Goal: Task Accomplishment & Management: Manage account settings

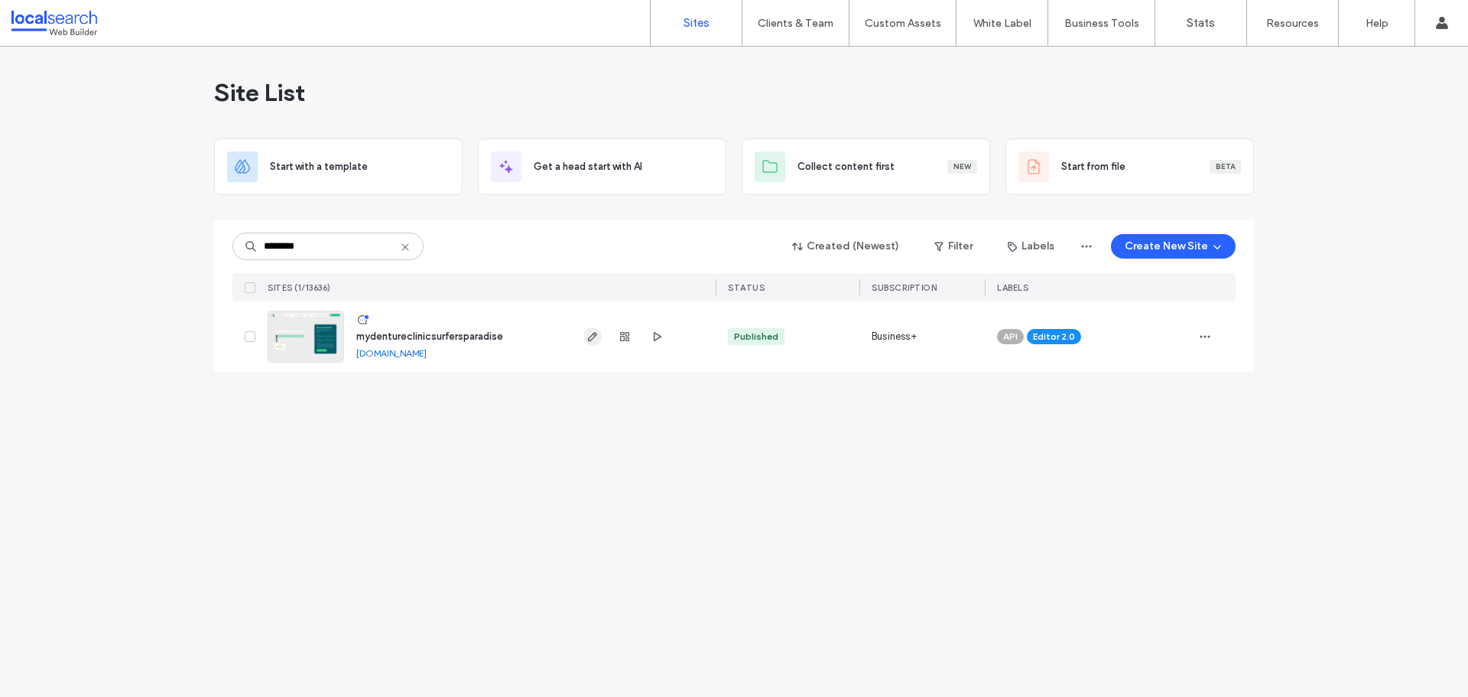
type input "********"
click at [583, 335] on span "button" at bounding box center [592, 336] width 18 height 18
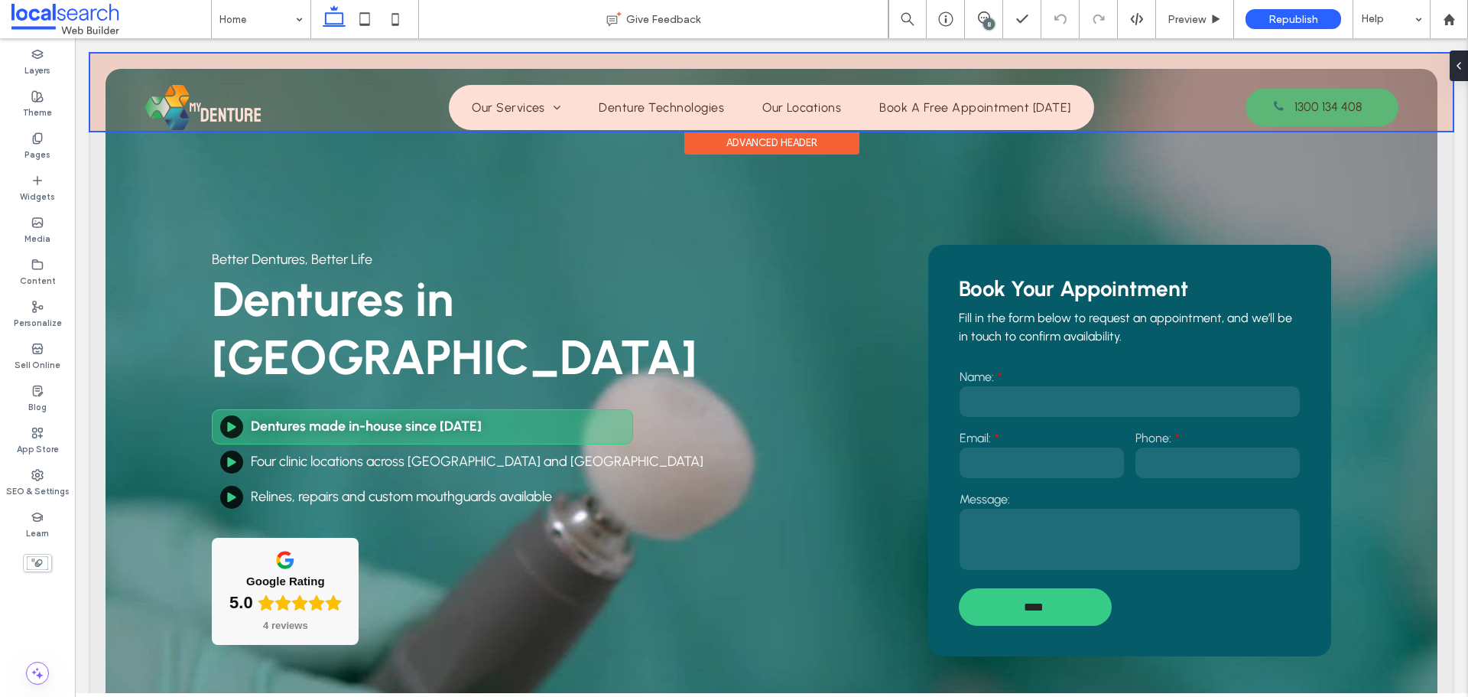
click at [794, 148] on div "Advanced Header" at bounding box center [771, 143] width 175 height 24
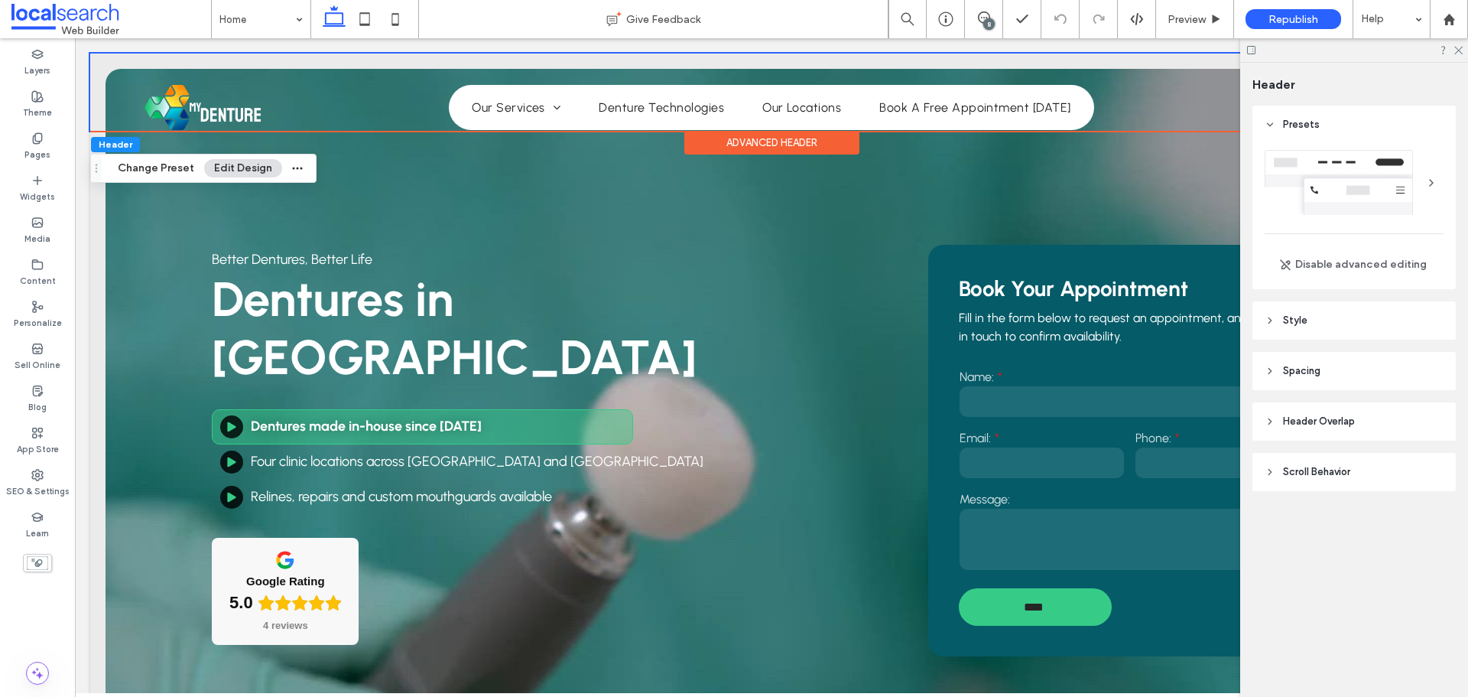
click at [1463, 44] on div at bounding box center [1354, 50] width 228 height 24
click at [1450, 51] on div at bounding box center [1354, 50] width 228 height 24
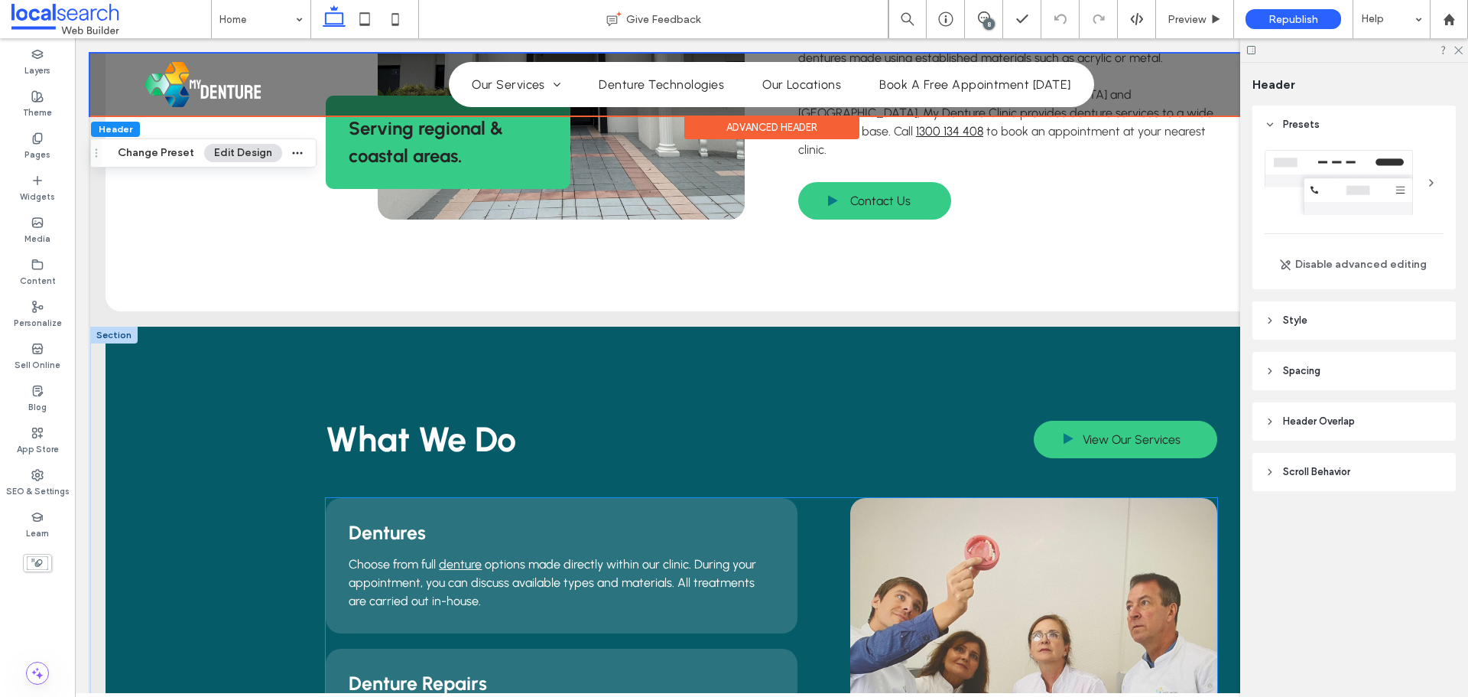
scroll to position [1453, 0]
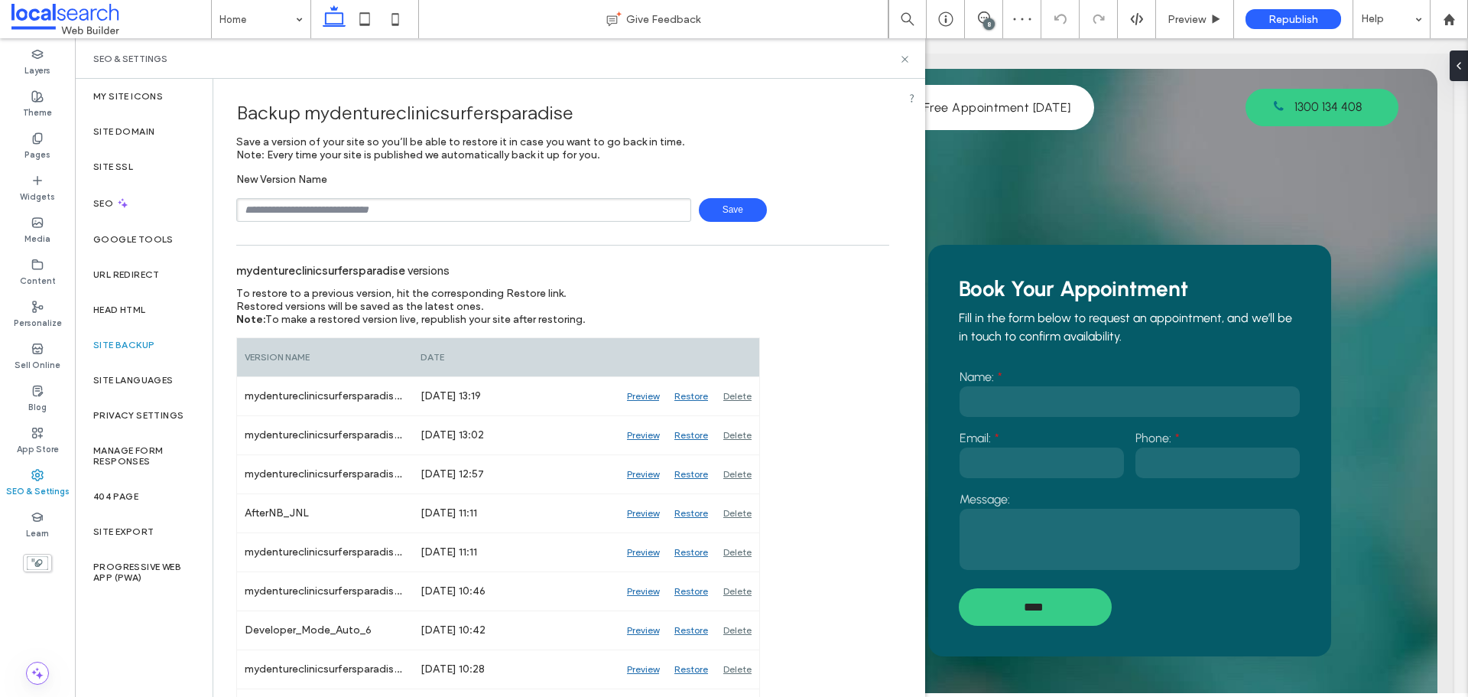
type input "**********"
click at [736, 209] on span "Save" at bounding box center [733, 210] width 68 height 24
click at [898, 62] on div "SEO & Settings" at bounding box center [500, 59] width 814 height 12
click at [901, 60] on icon at bounding box center [904, 59] width 11 height 11
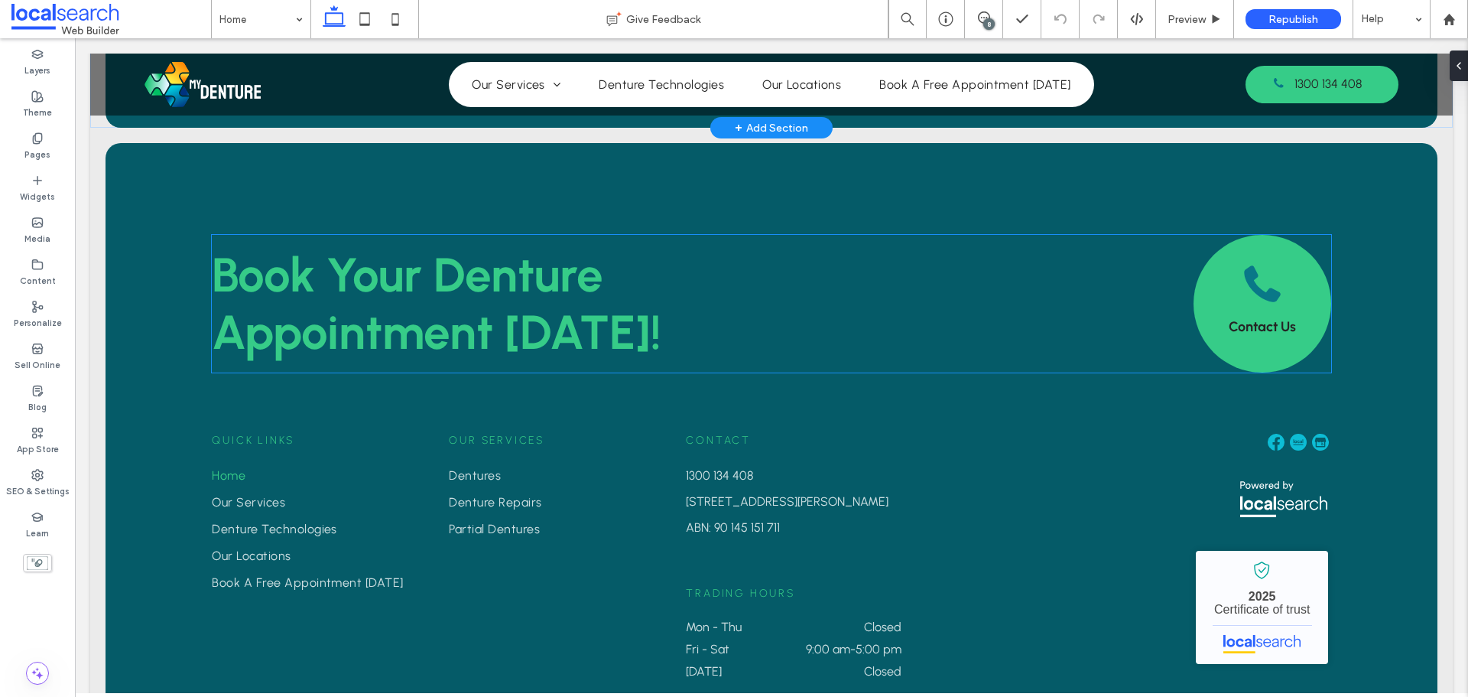
scroll to position [4140, 0]
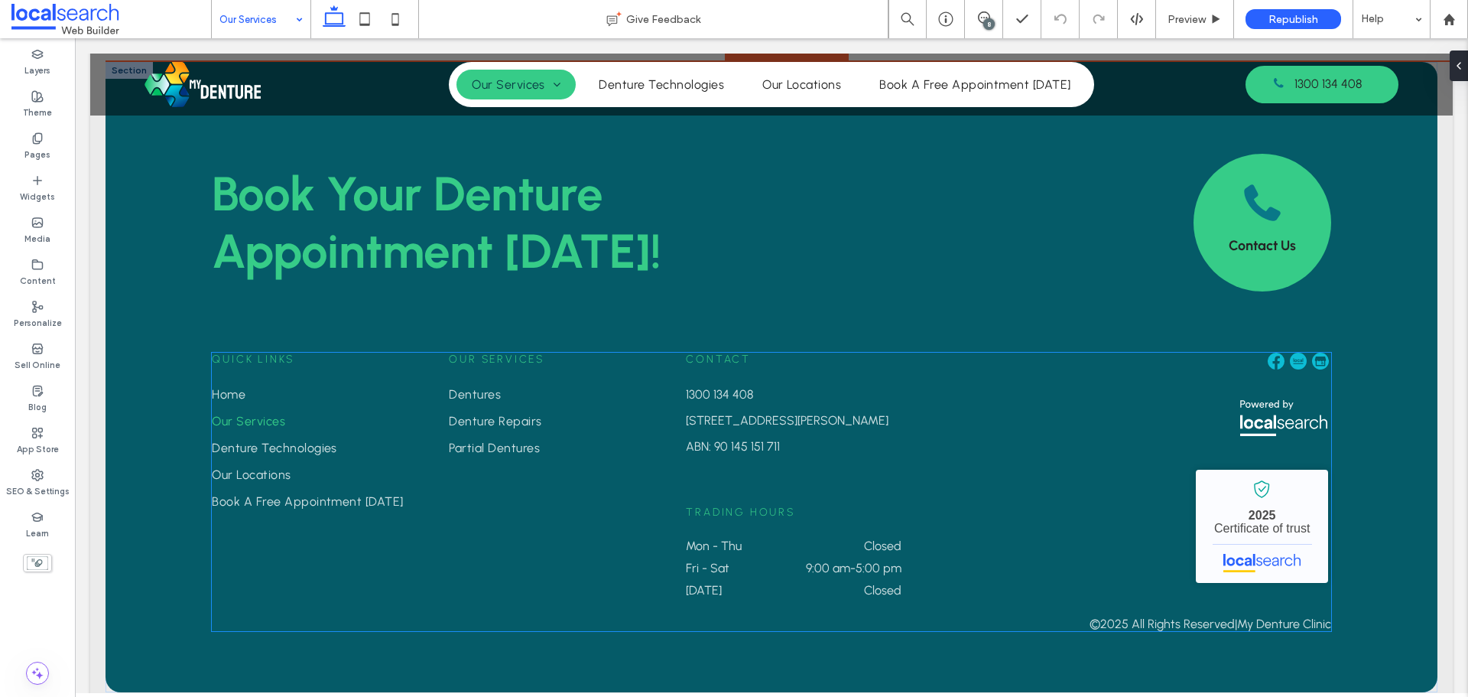
scroll to position [1484, 0]
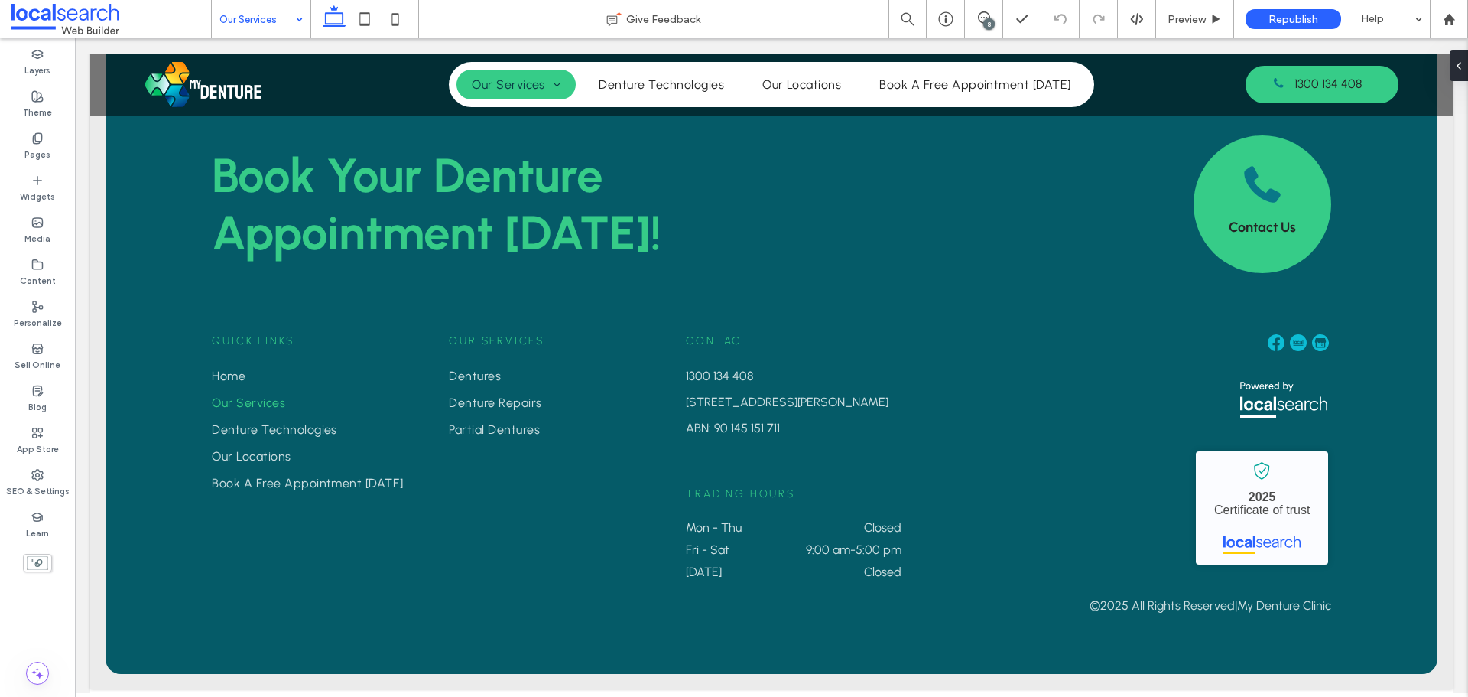
click at [281, 19] on input at bounding box center [257, 19] width 76 height 38
click at [261, 25] on input at bounding box center [257, 19] width 76 height 38
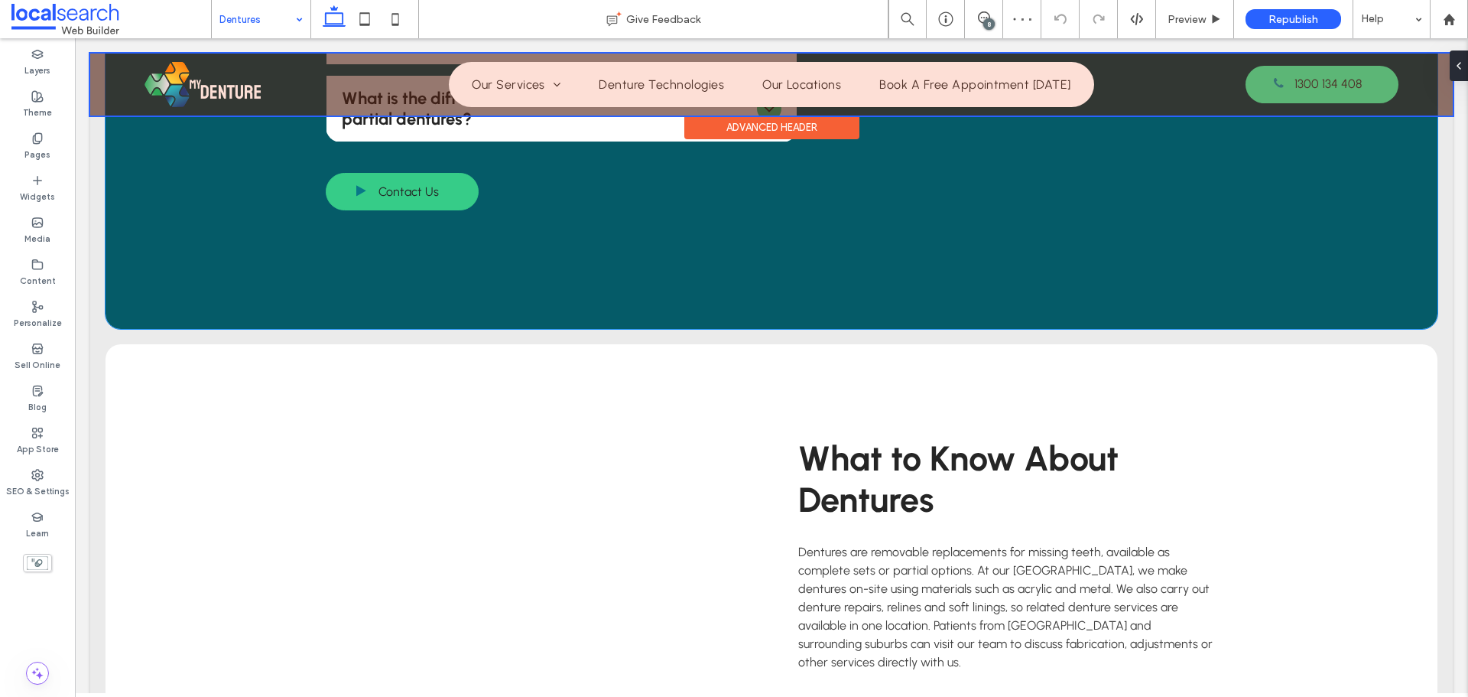
scroll to position [1300, 0]
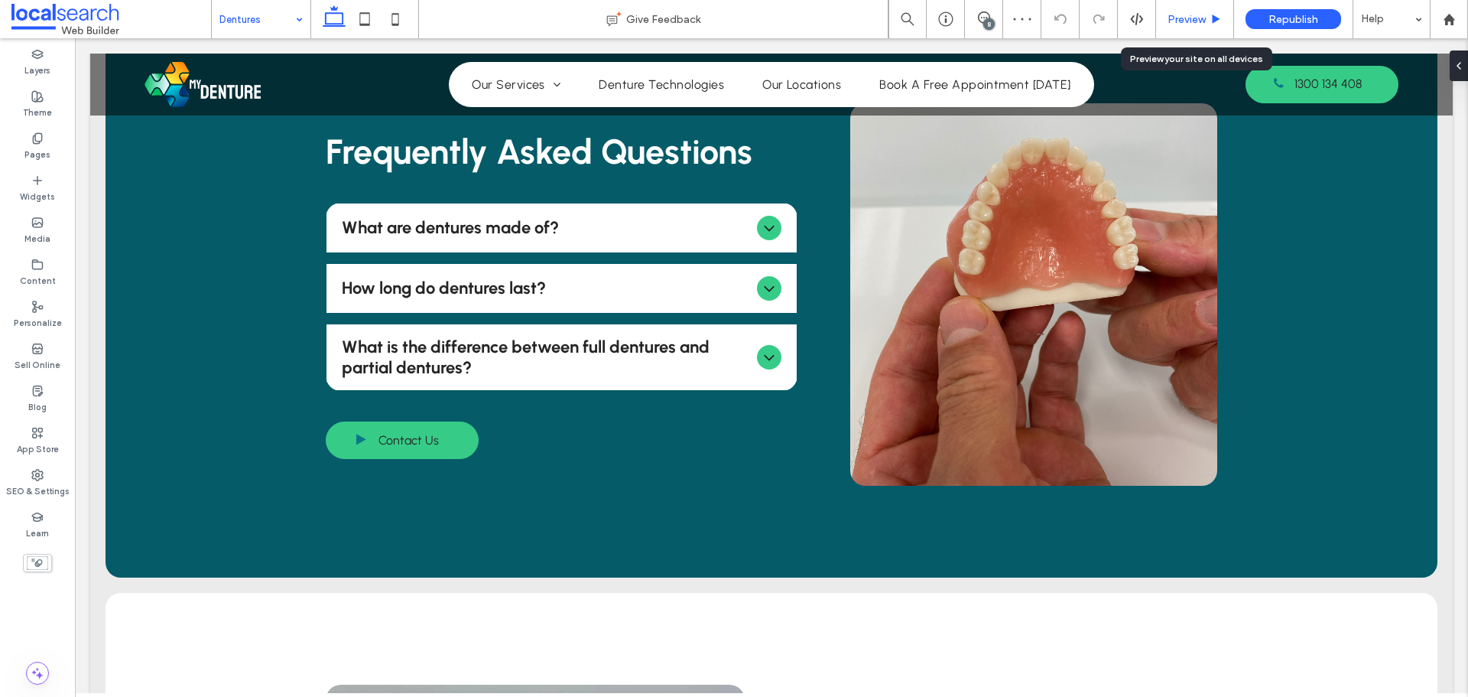
drag, startPoint x: 1175, startPoint y: 14, endPoint x: 819, endPoint y: 64, distance: 359.9
click at [1175, 14] on span "Preview" at bounding box center [1187, 19] width 38 height 13
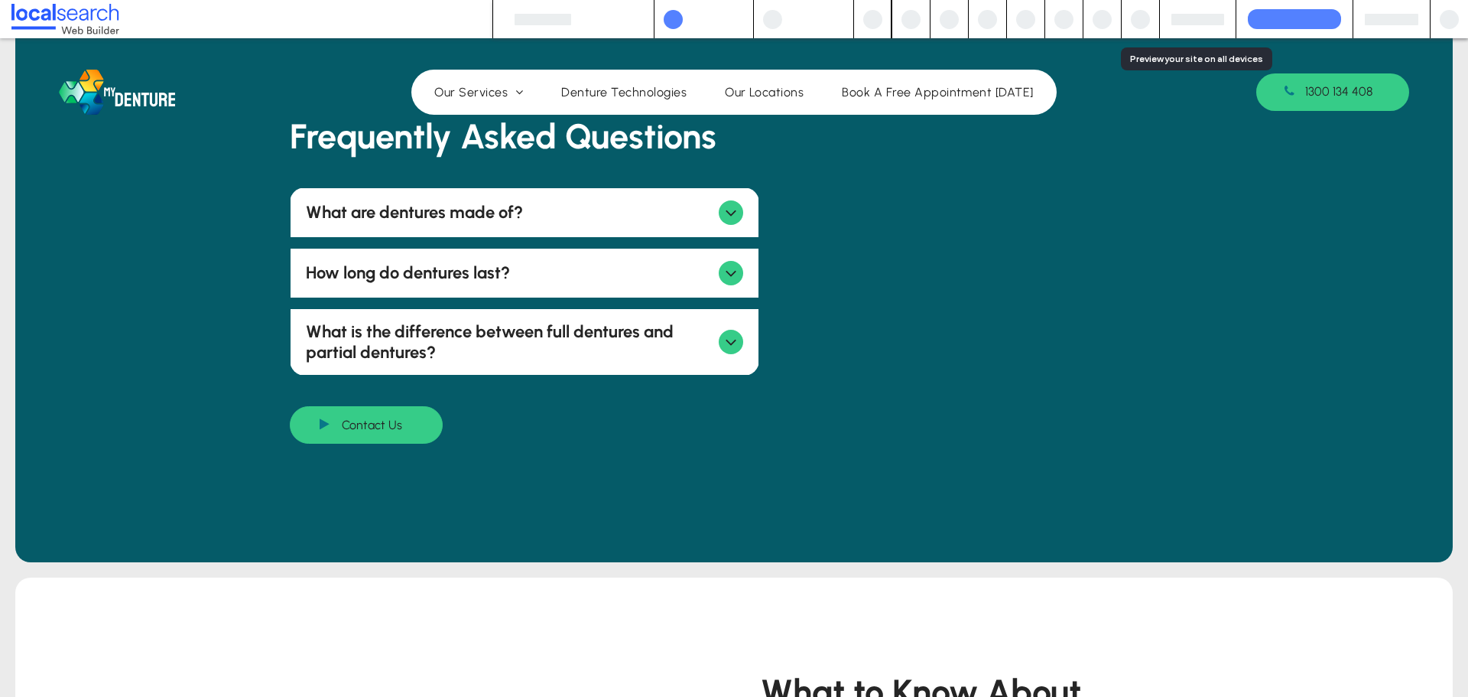
scroll to position [1284, 0]
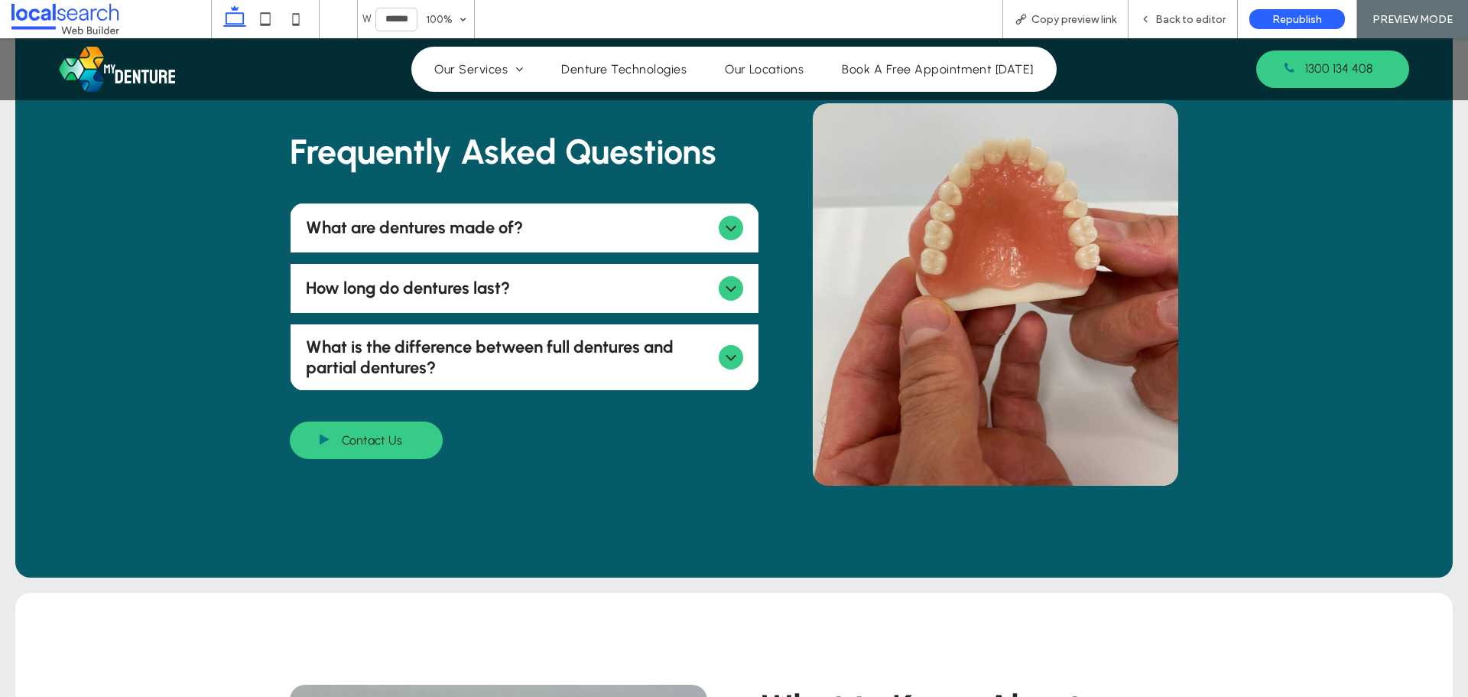
click at [519, 217] on span "What are dentures made of?" at bounding box center [510, 227] width 408 height 21
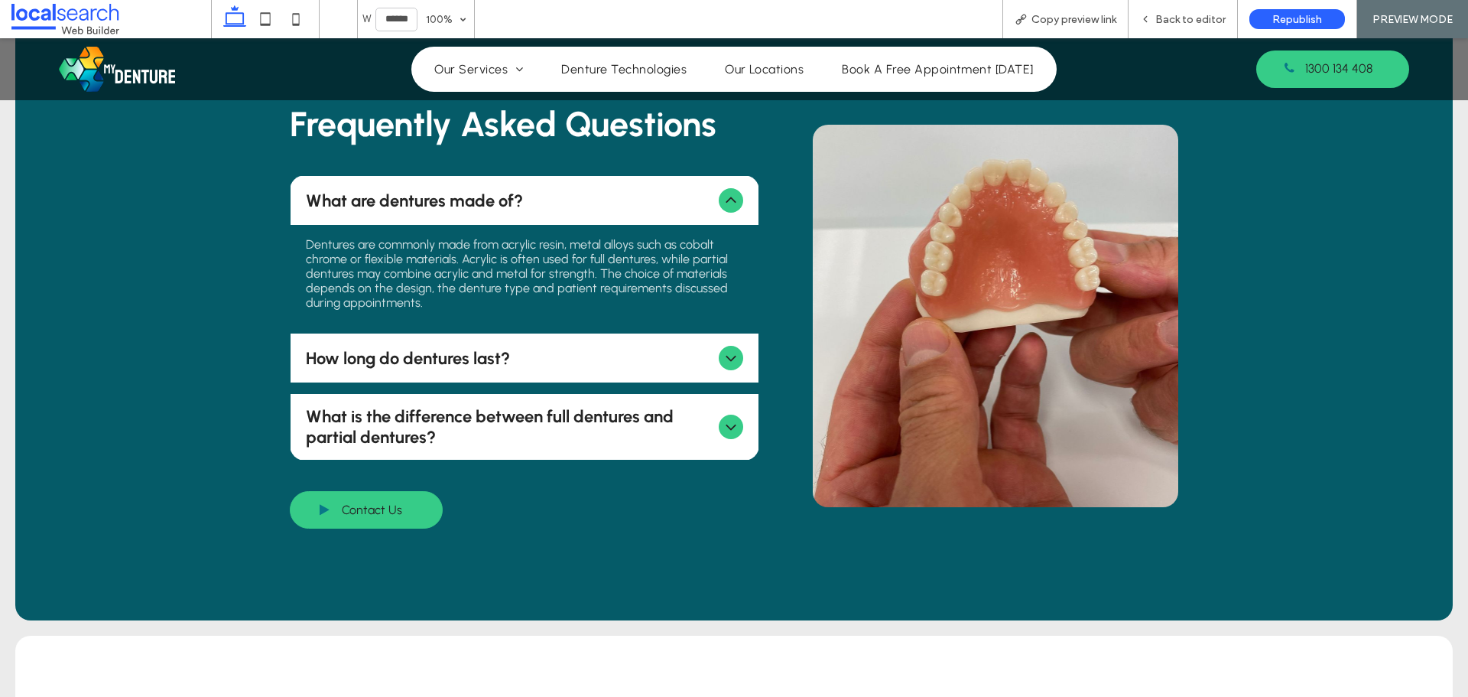
click at [458, 333] on div "How long do dentures last?" at bounding box center [525, 357] width 469 height 49
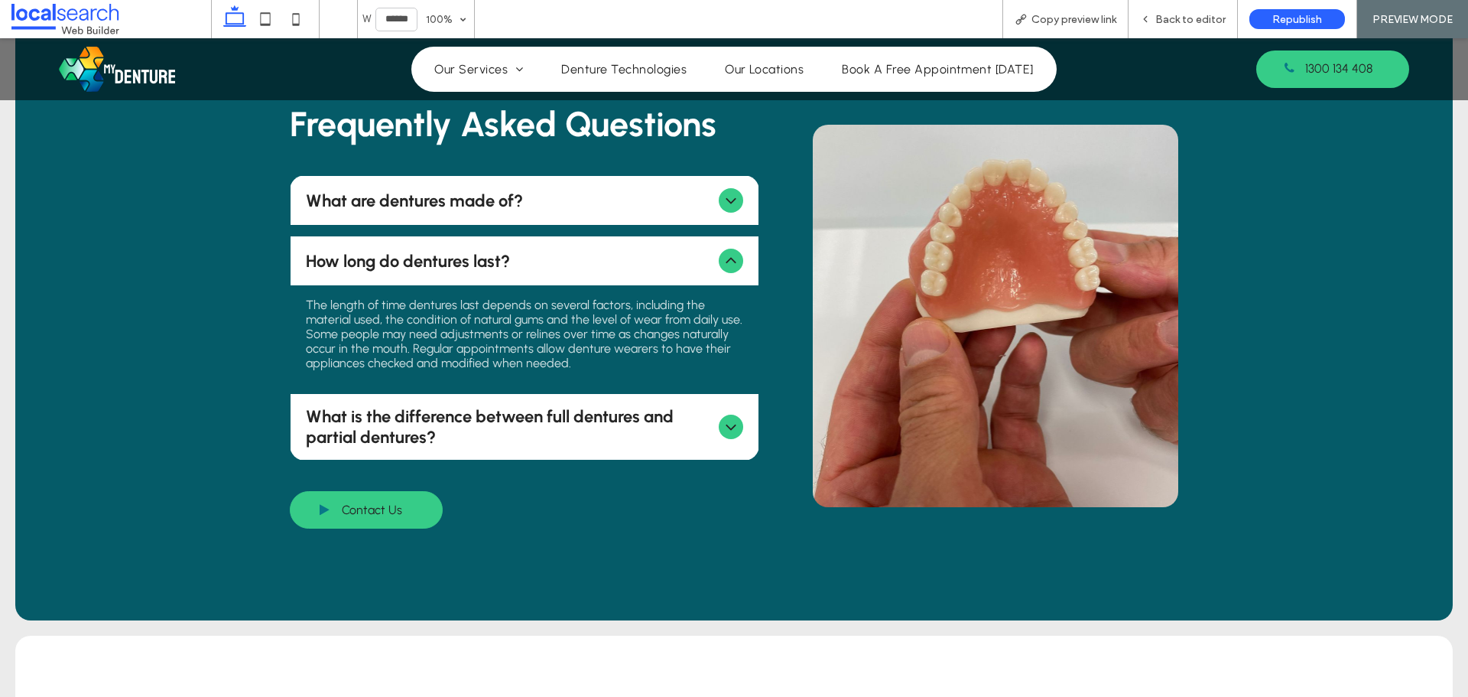
click at [425, 411] on span "What is the difference between full dentures and partial dentures?" at bounding box center [510, 426] width 408 height 41
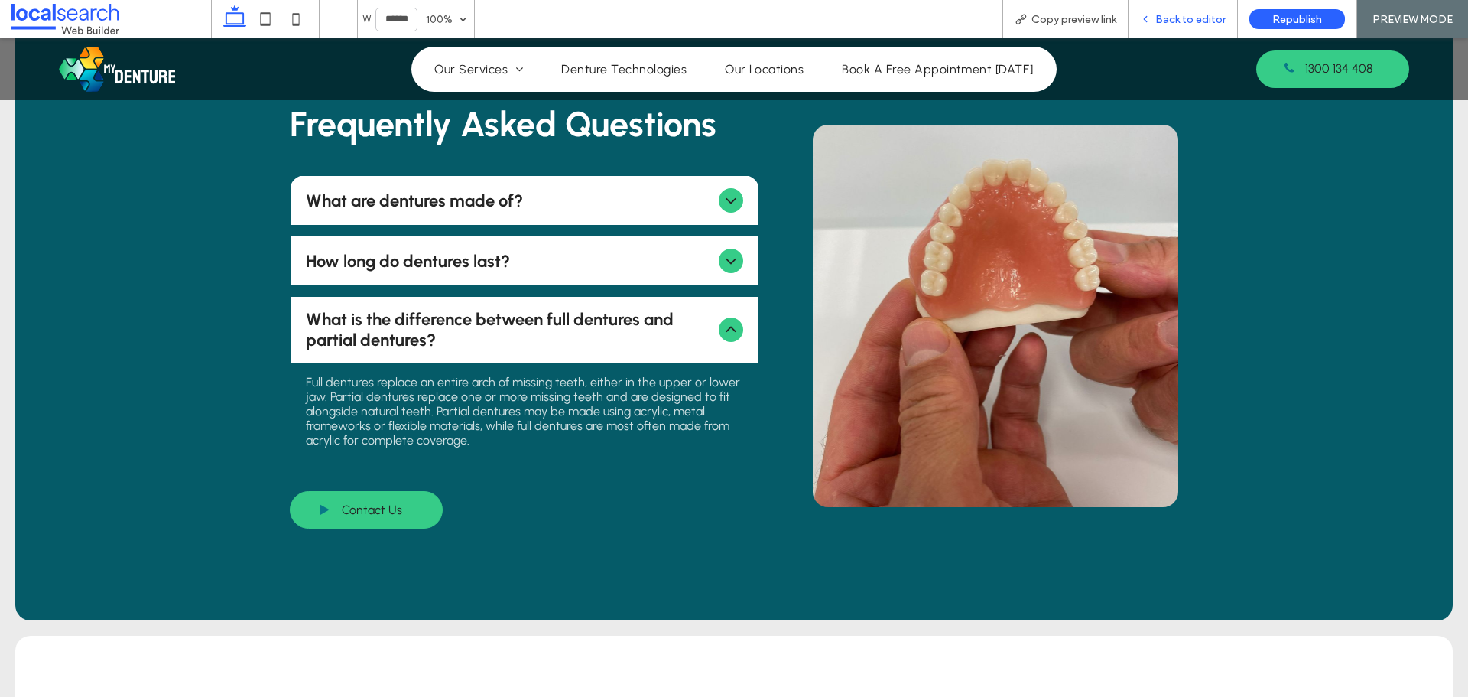
click at [1207, 24] on span "Back to editor" at bounding box center [1190, 19] width 70 height 13
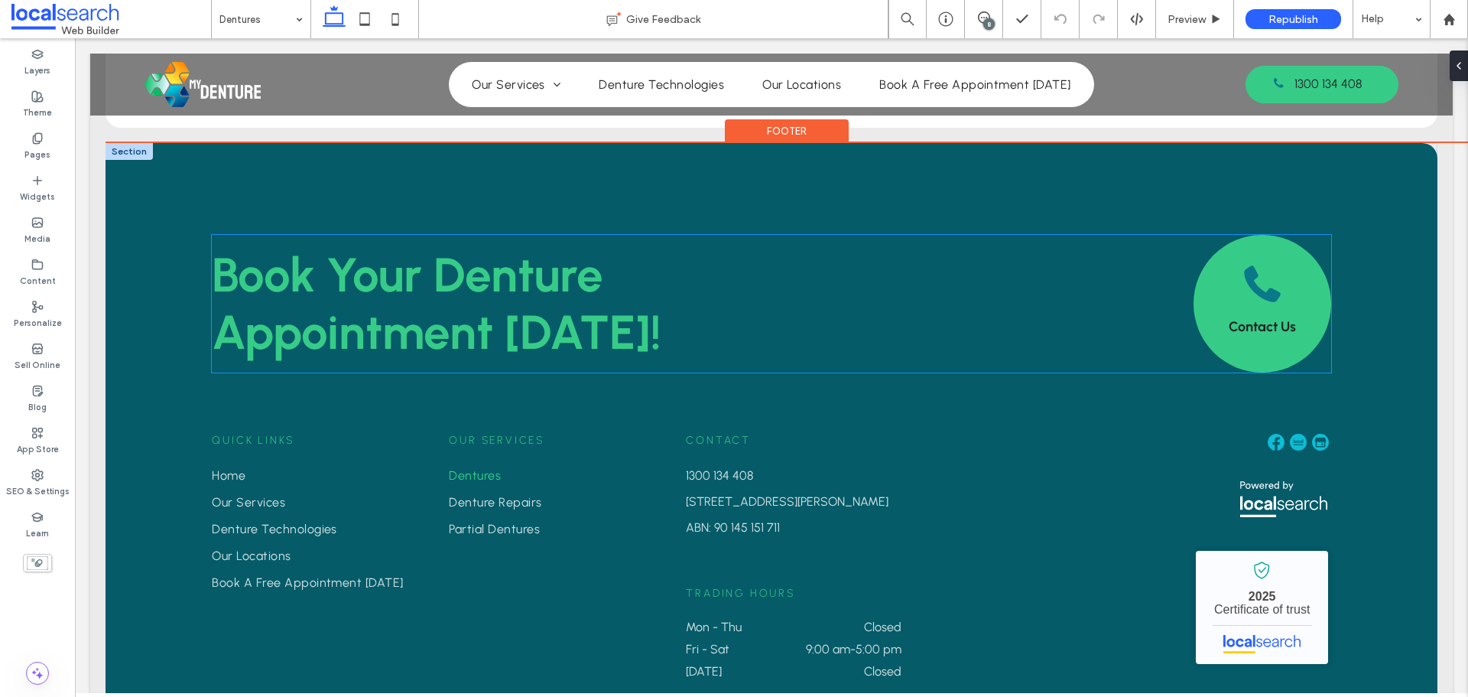
scroll to position [2424, 0]
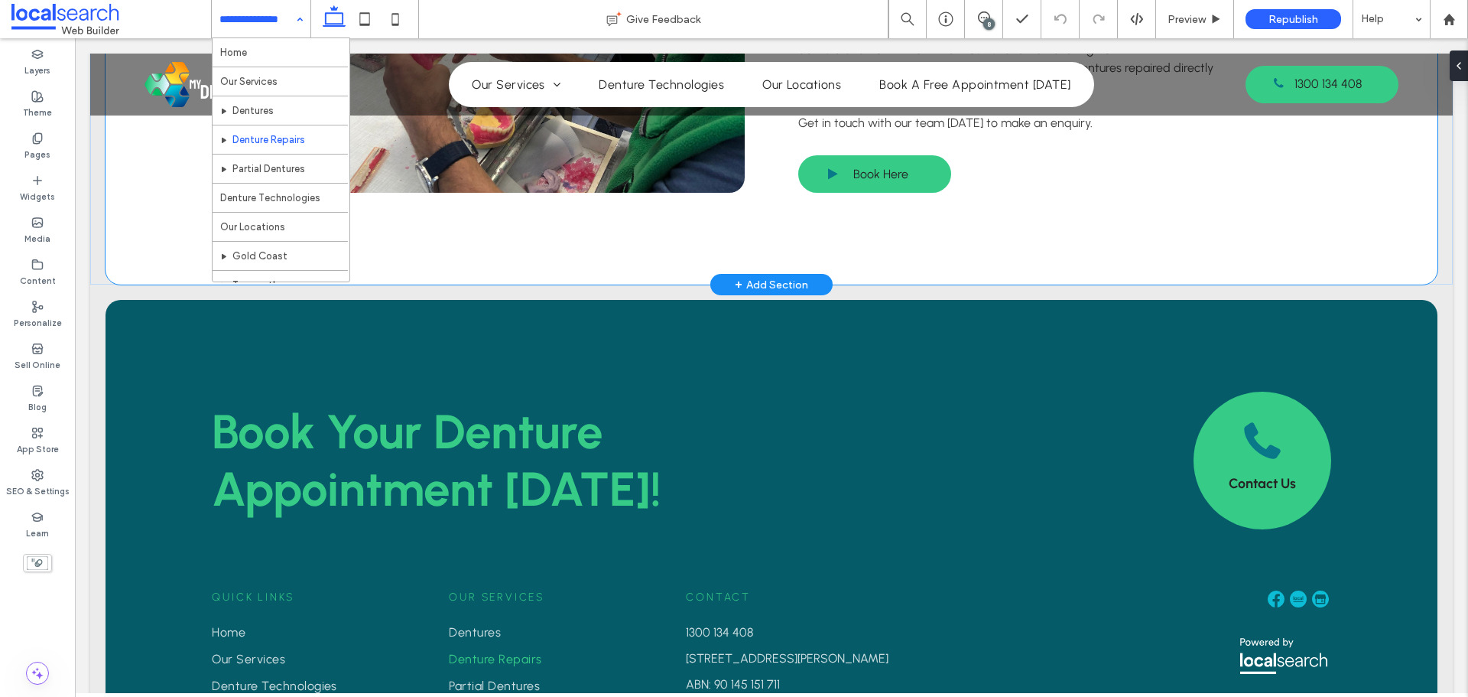
scroll to position [2360, 0]
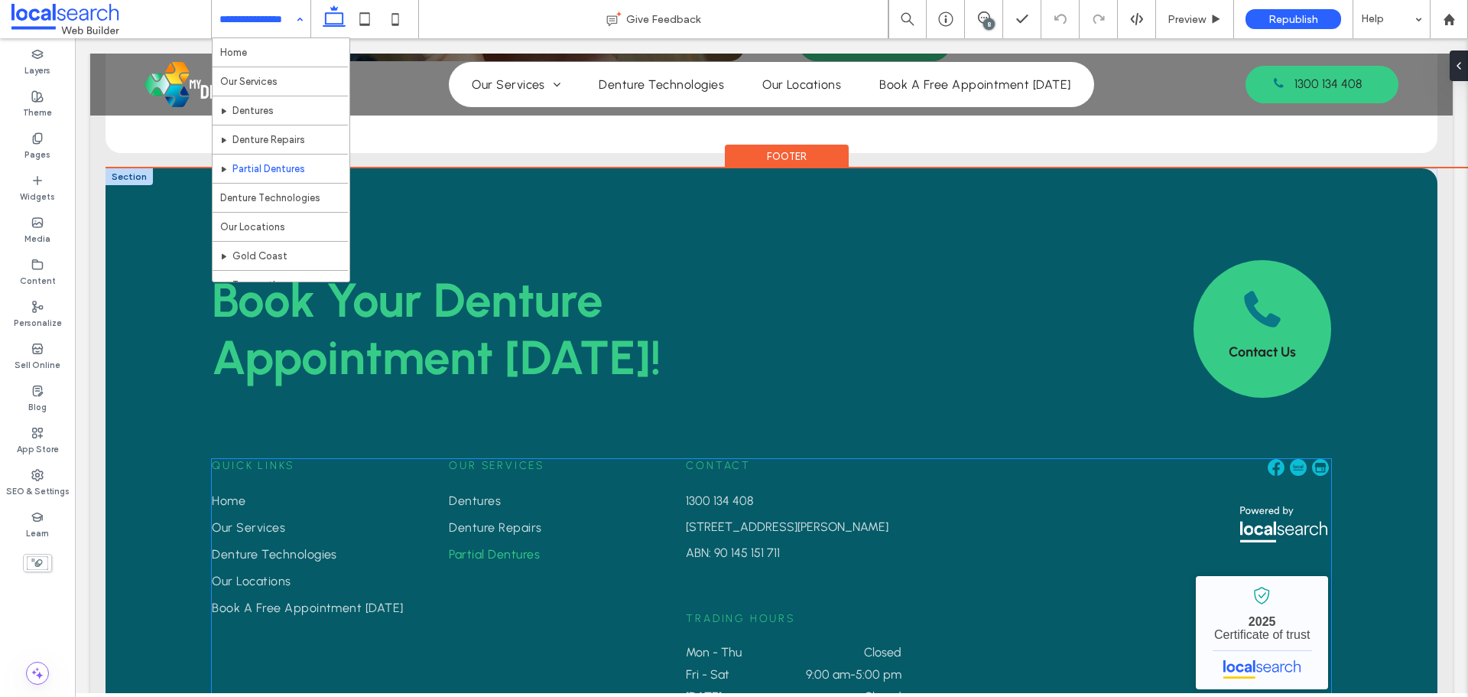
scroll to position [1938, 0]
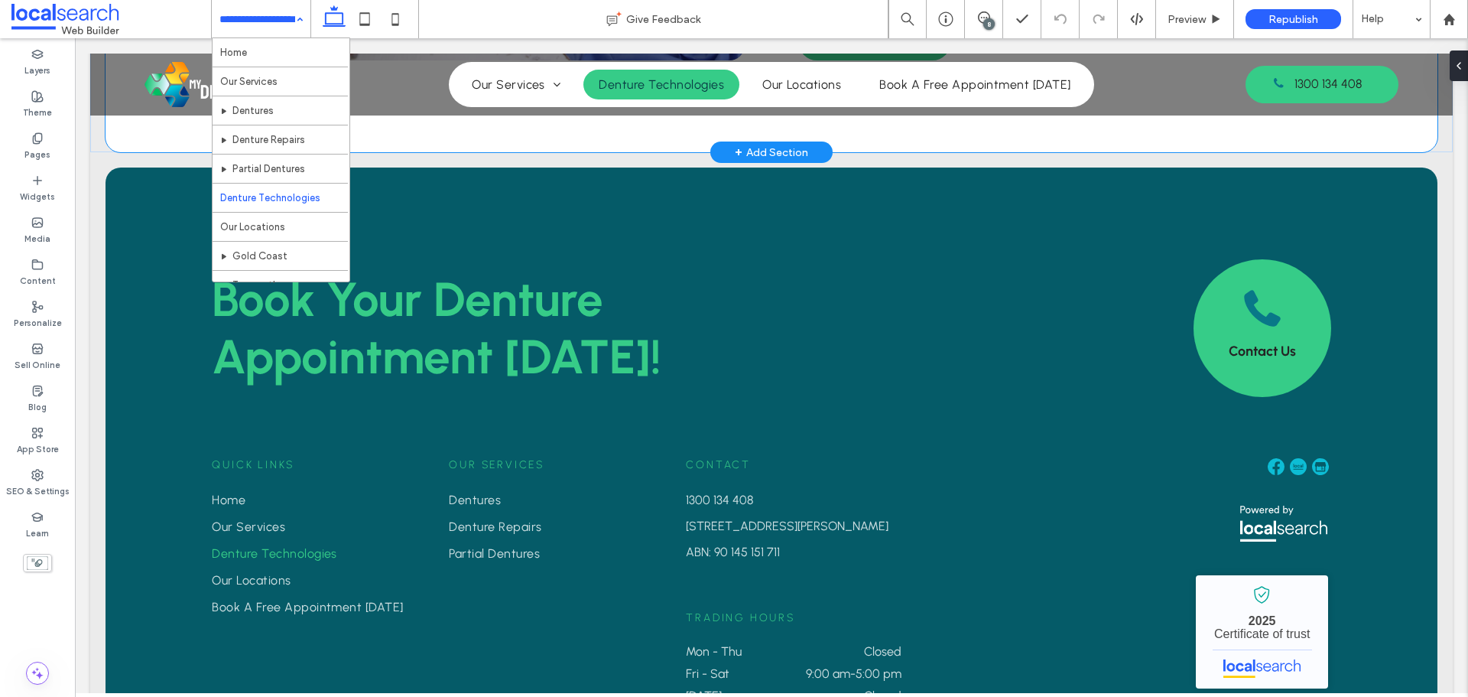
scroll to position [2370, 0]
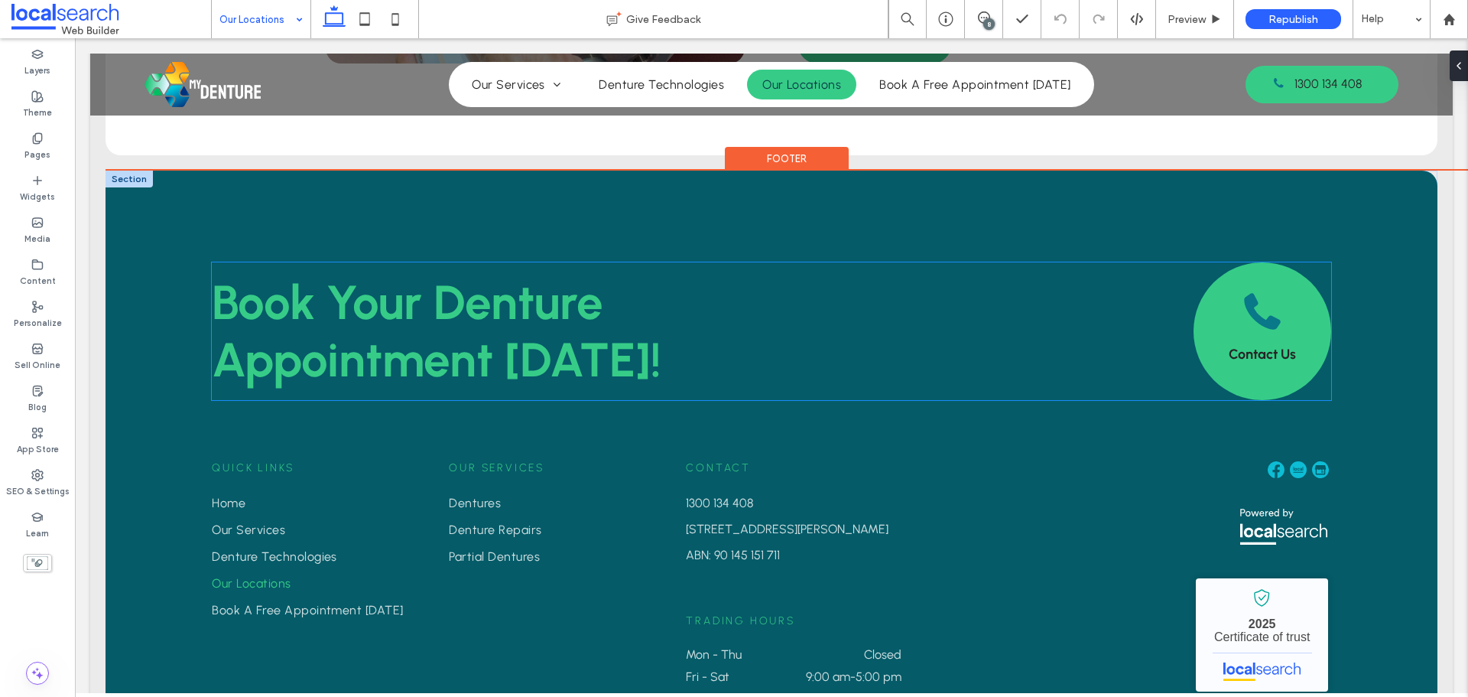
scroll to position [1376, 0]
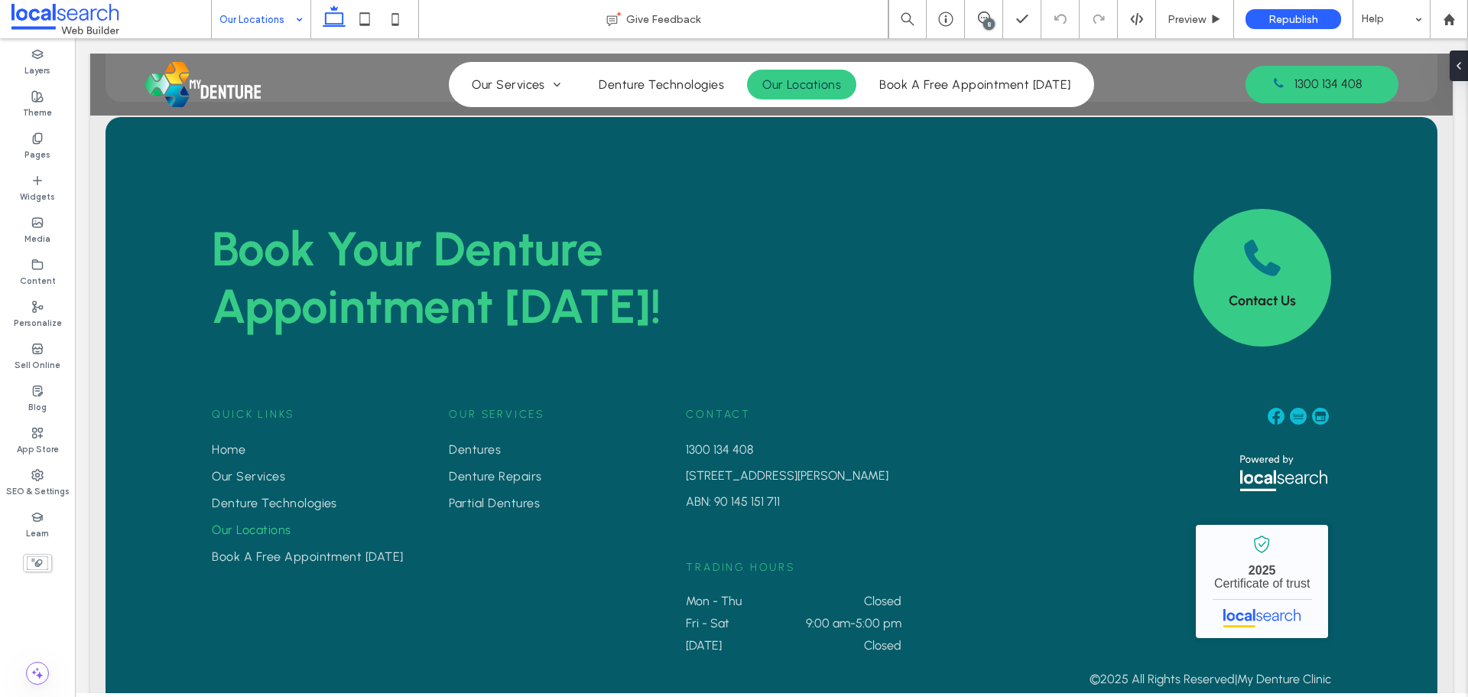
click at [278, 12] on input at bounding box center [257, 19] width 76 height 38
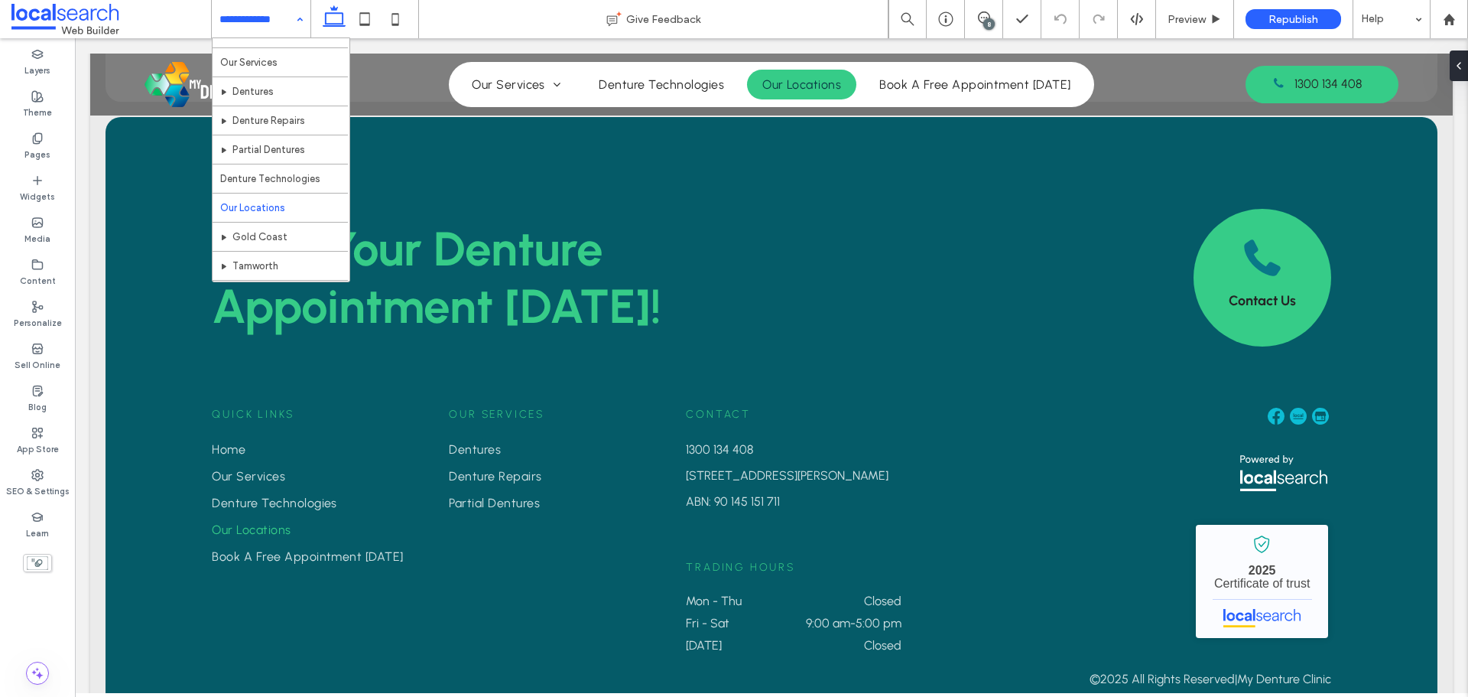
scroll to position [103, 0]
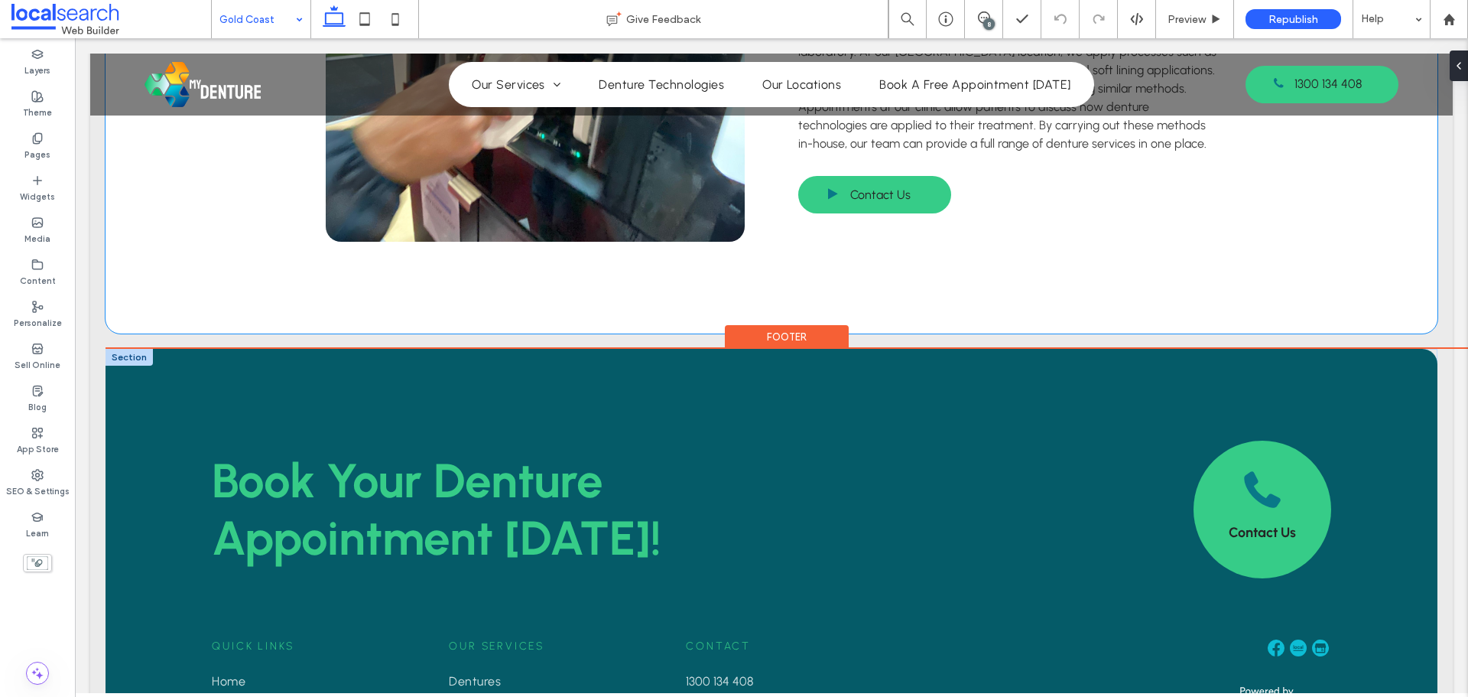
scroll to position [4175, 0]
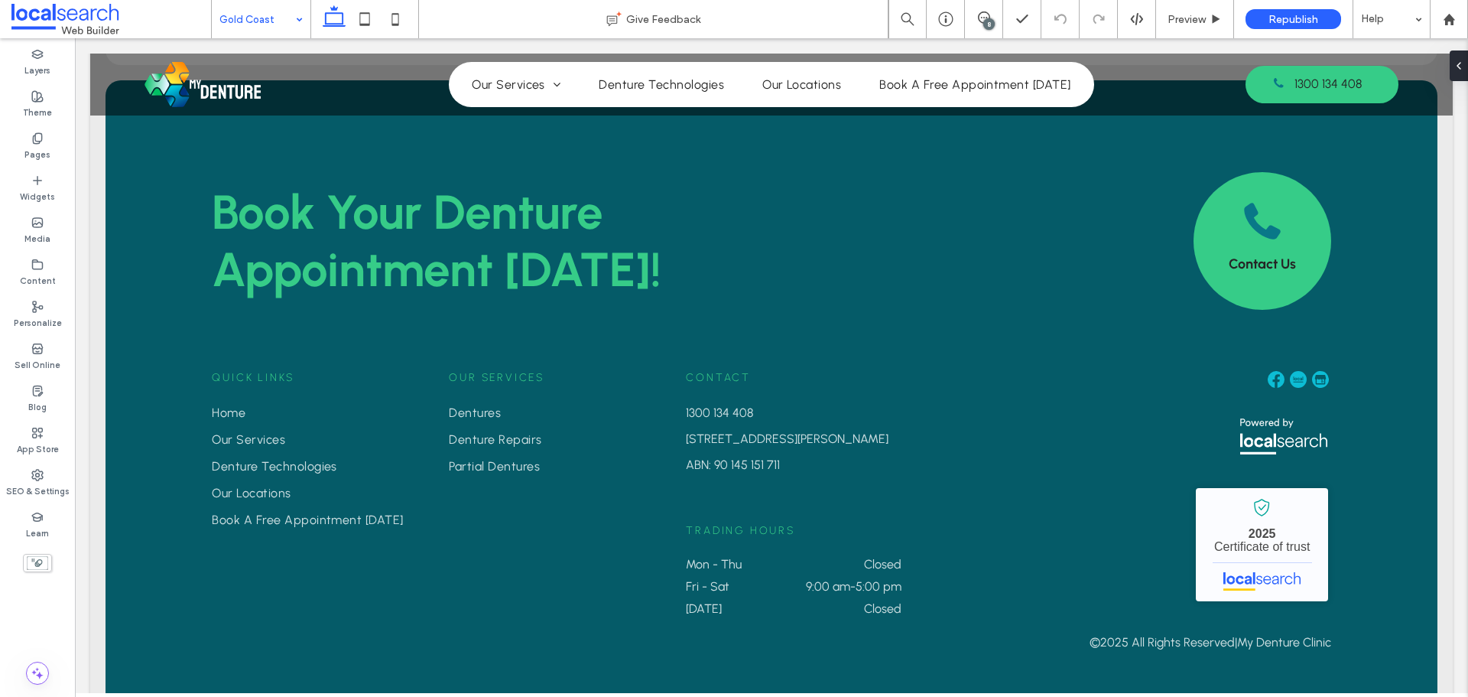
click at [257, 22] on input at bounding box center [257, 19] width 76 height 38
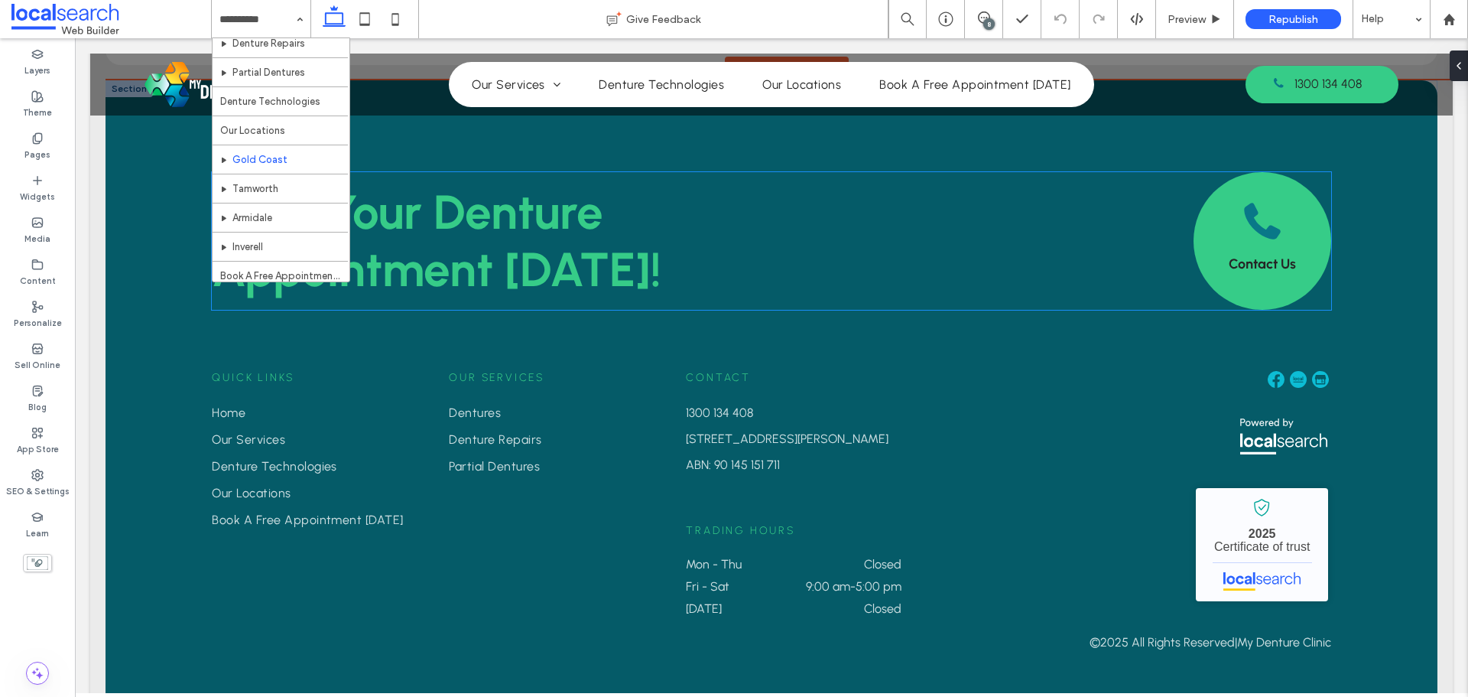
scroll to position [103, 0]
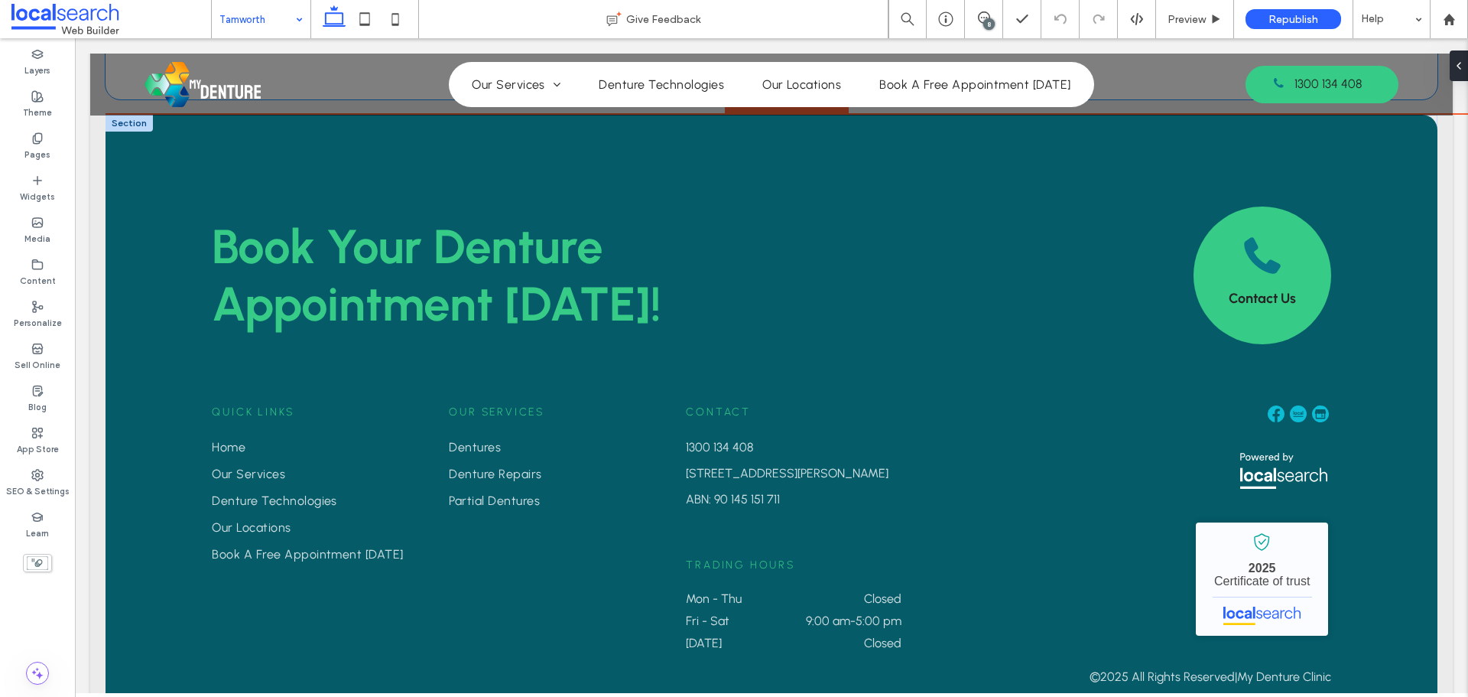
scroll to position [4175, 0]
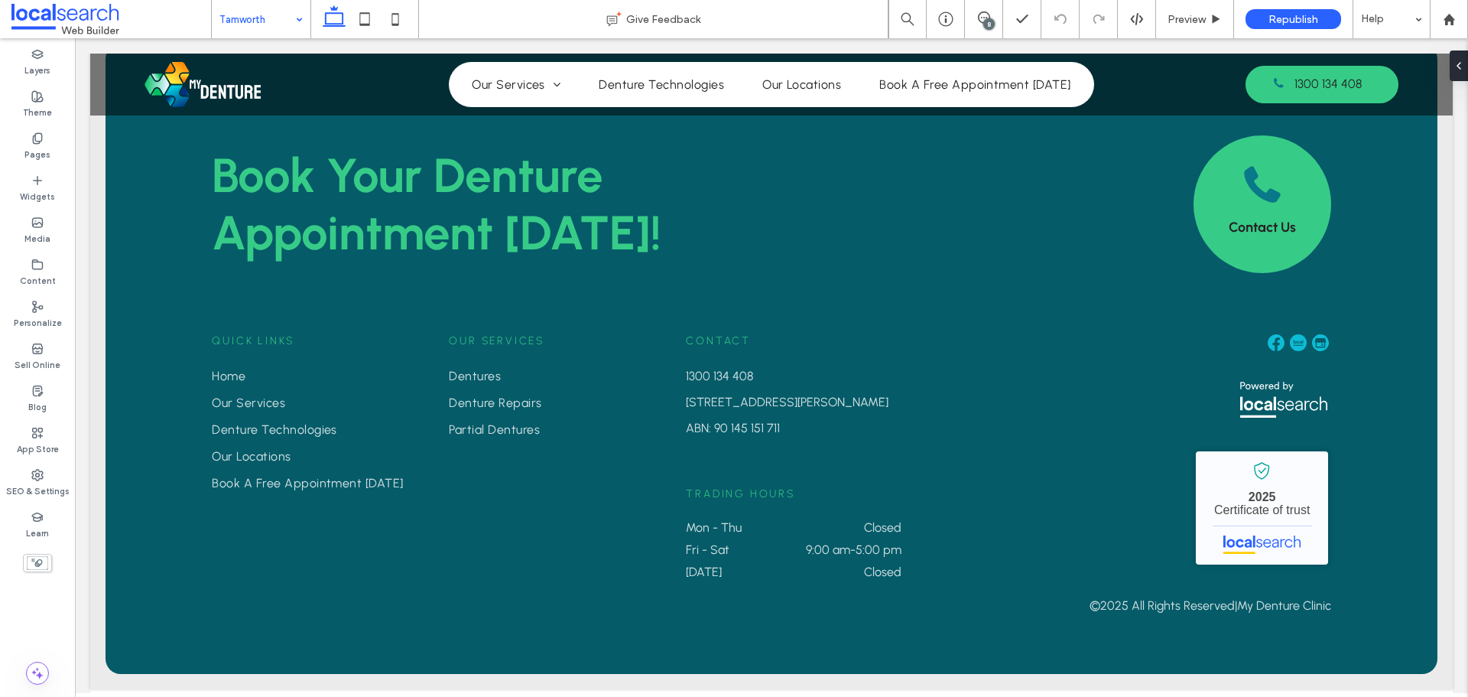
click at [260, 31] on input at bounding box center [257, 19] width 76 height 38
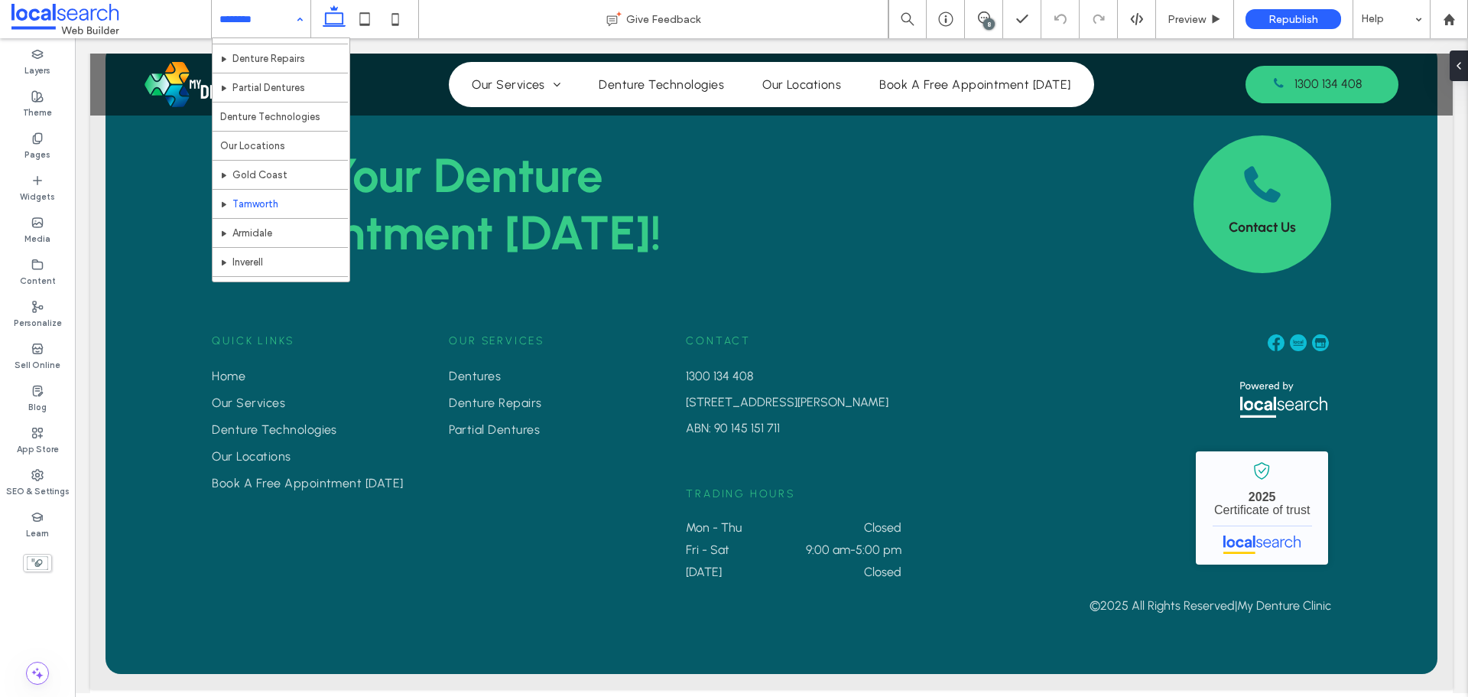
scroll to position [103, 0]
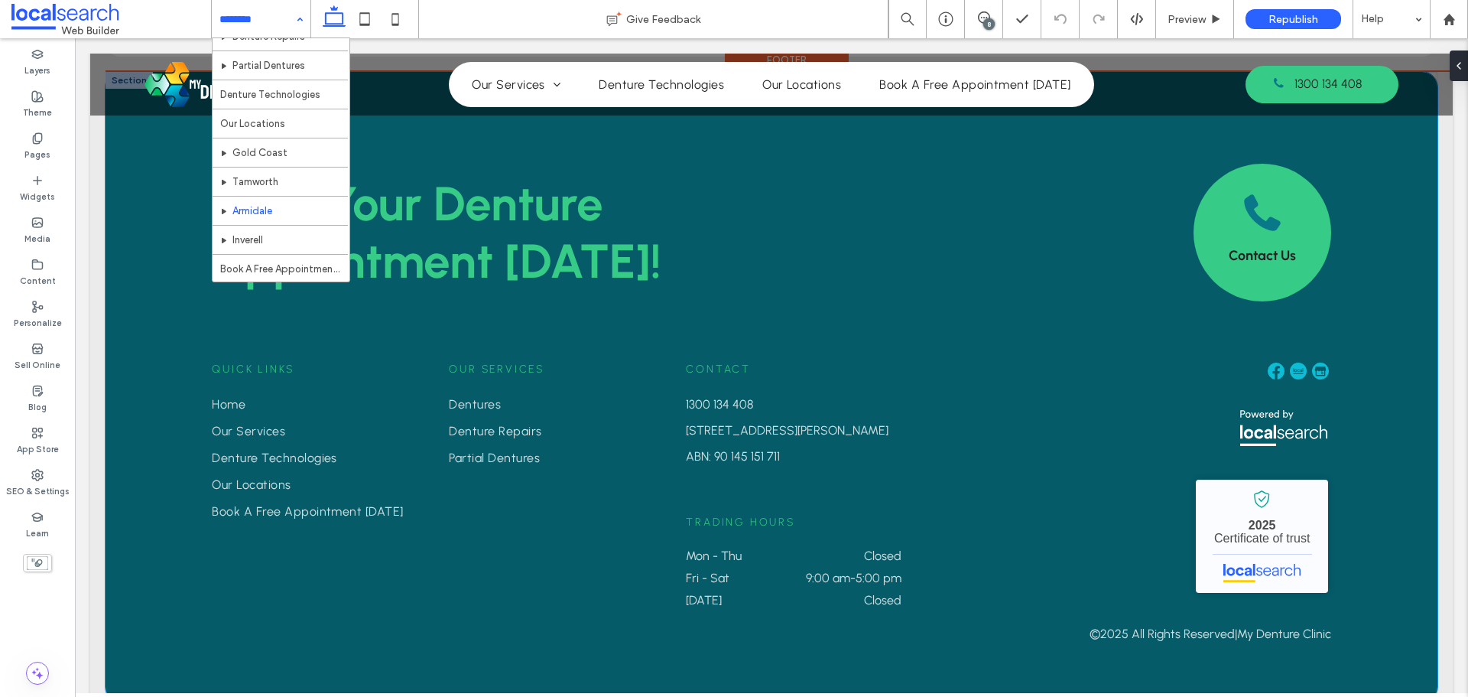
scroll to position [4156, 0]
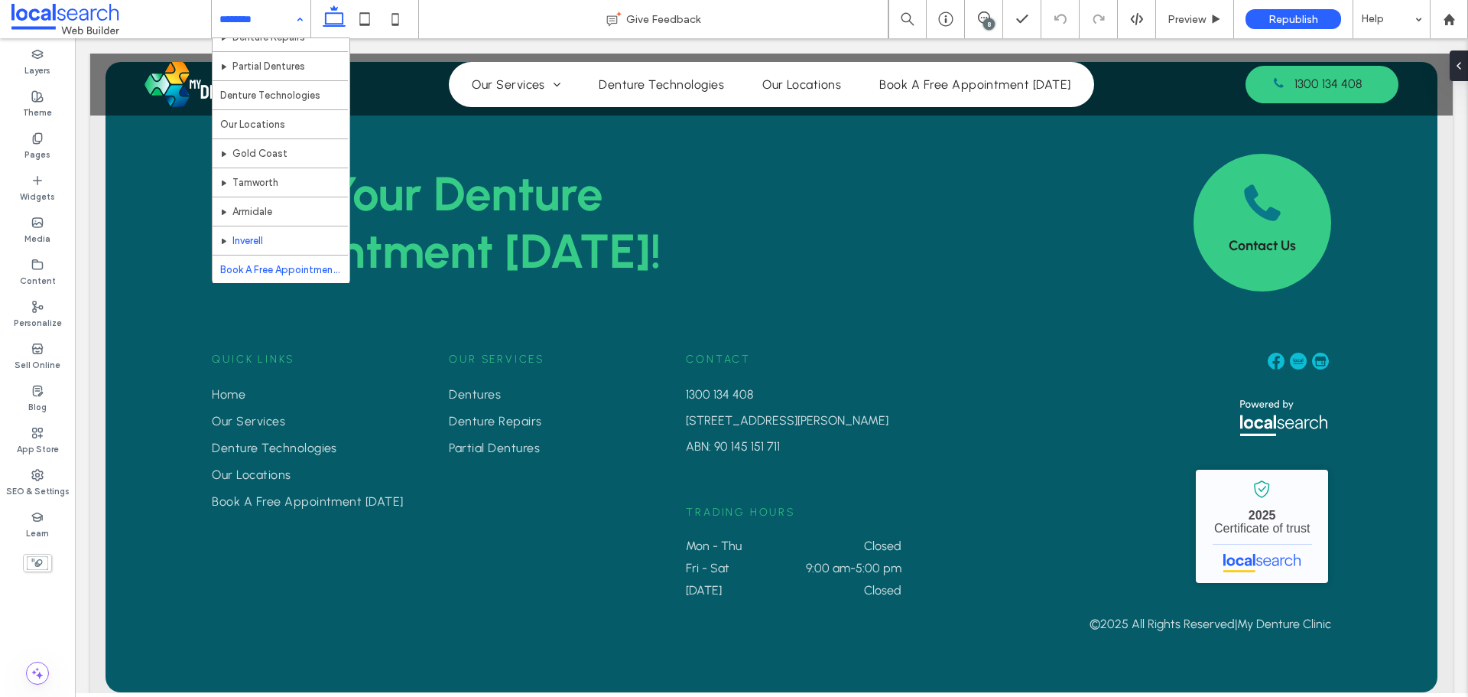
scroll to position [103, 0]
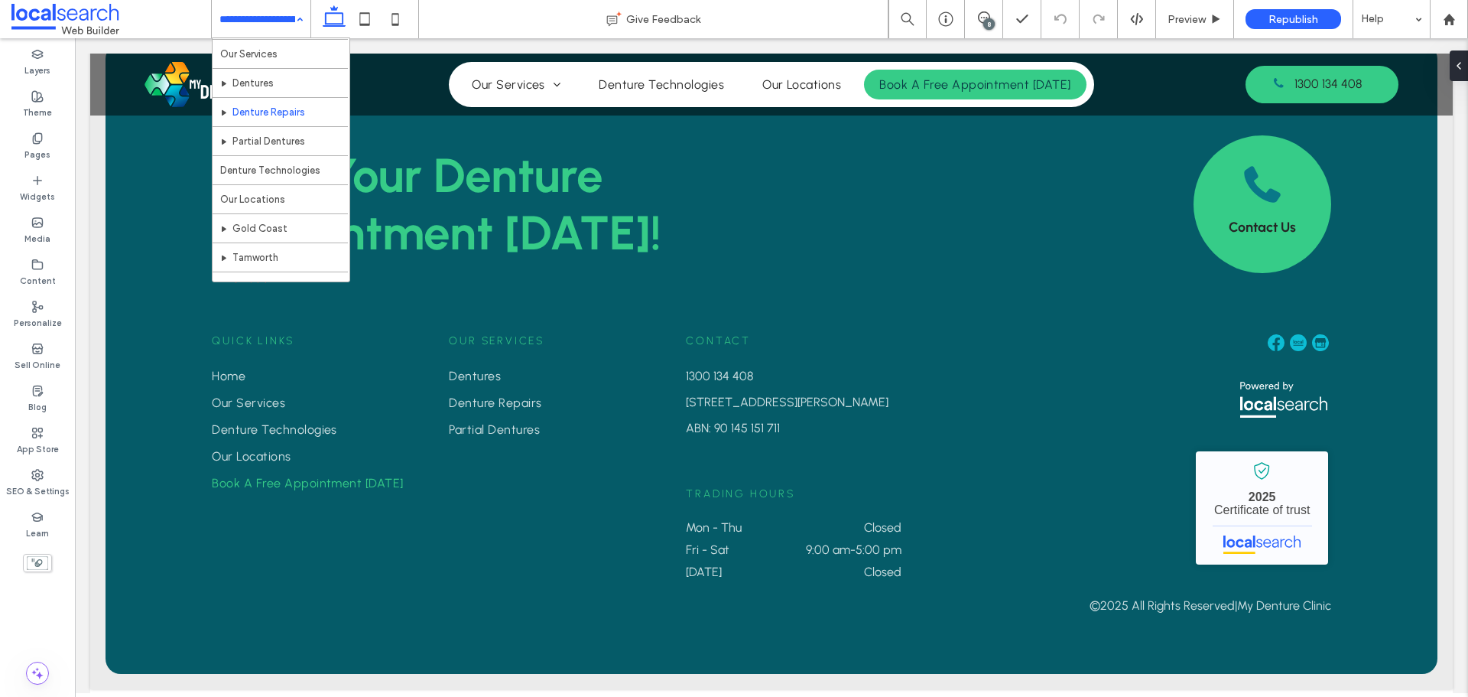
scroll to position [103, 0]
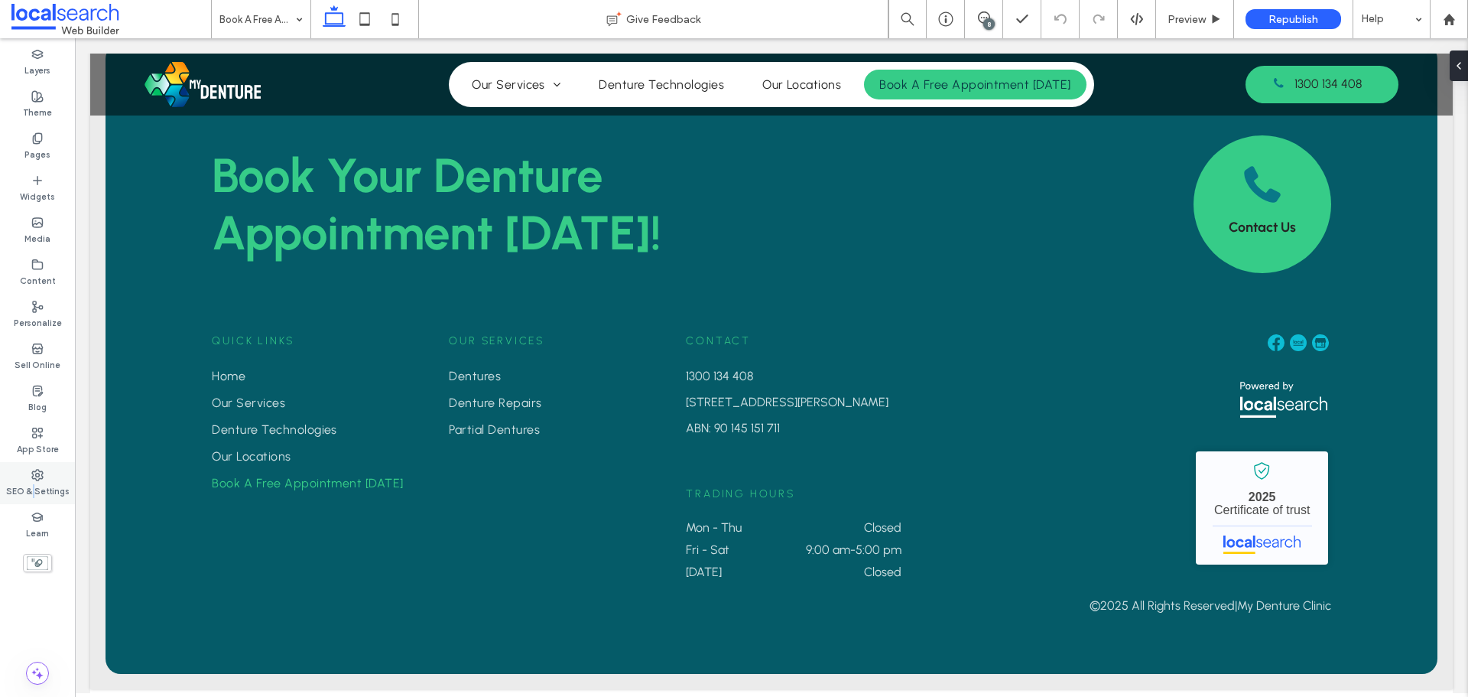
click at [34, 487] on label "SEO & Settings" at bounding box center [37, 489] width 63 height 17
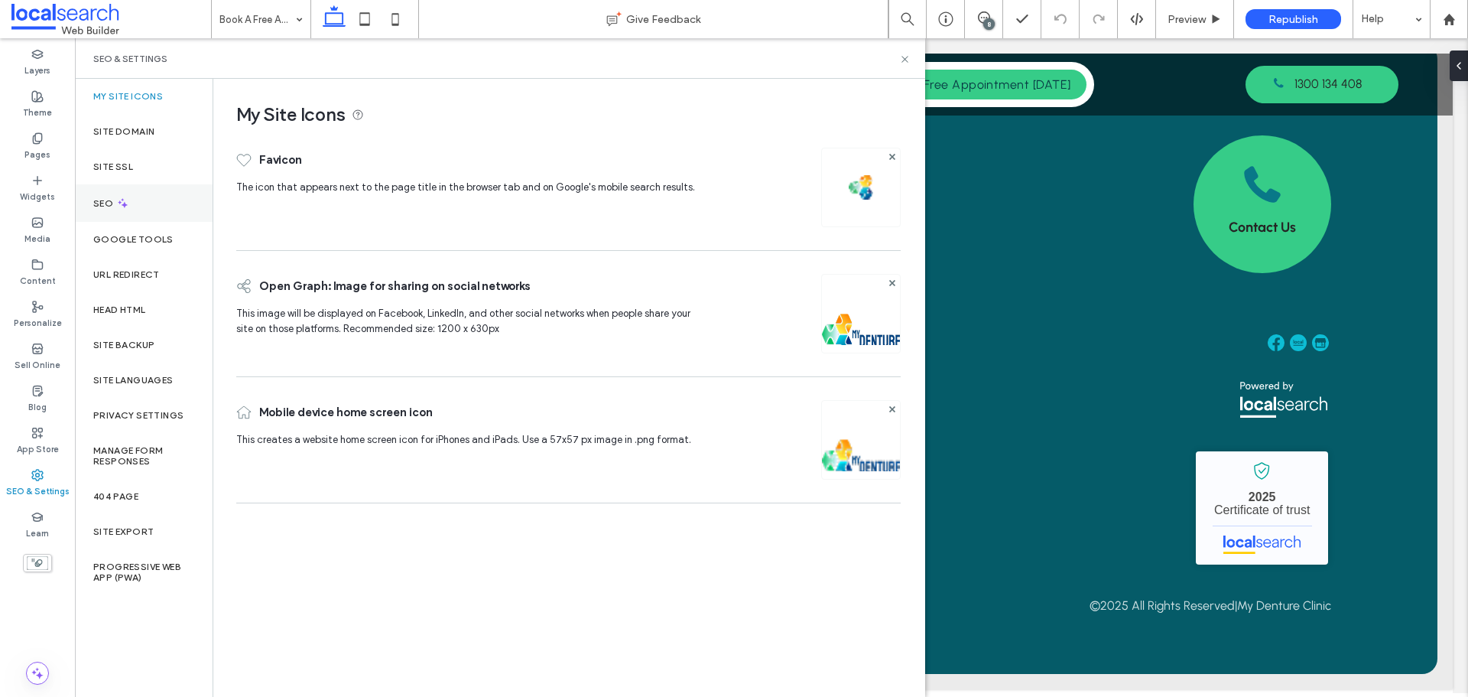
click at [151, 205] on div "SEO" at bounding box center [144, 202] width 138 height 37
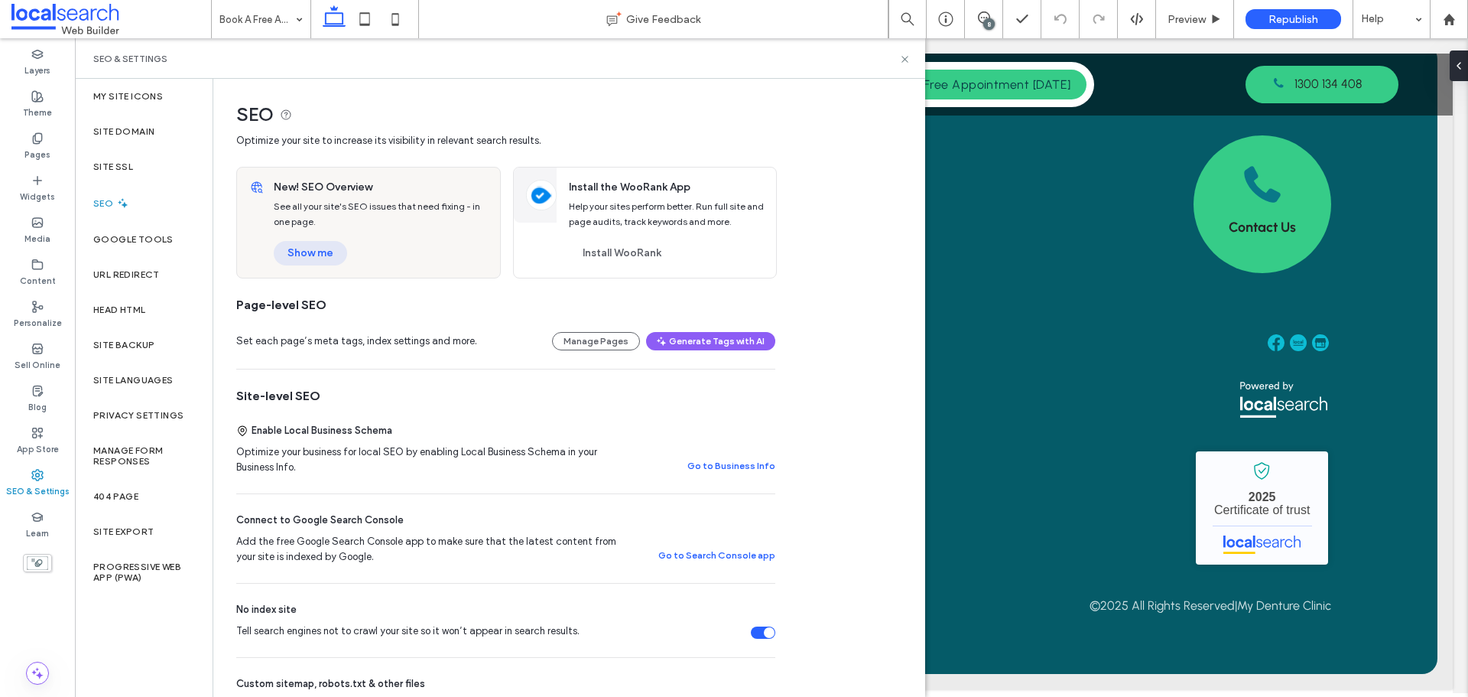
click at [337, 252] on button "Show me" at bounding box center [310, 253] width 73 height 24
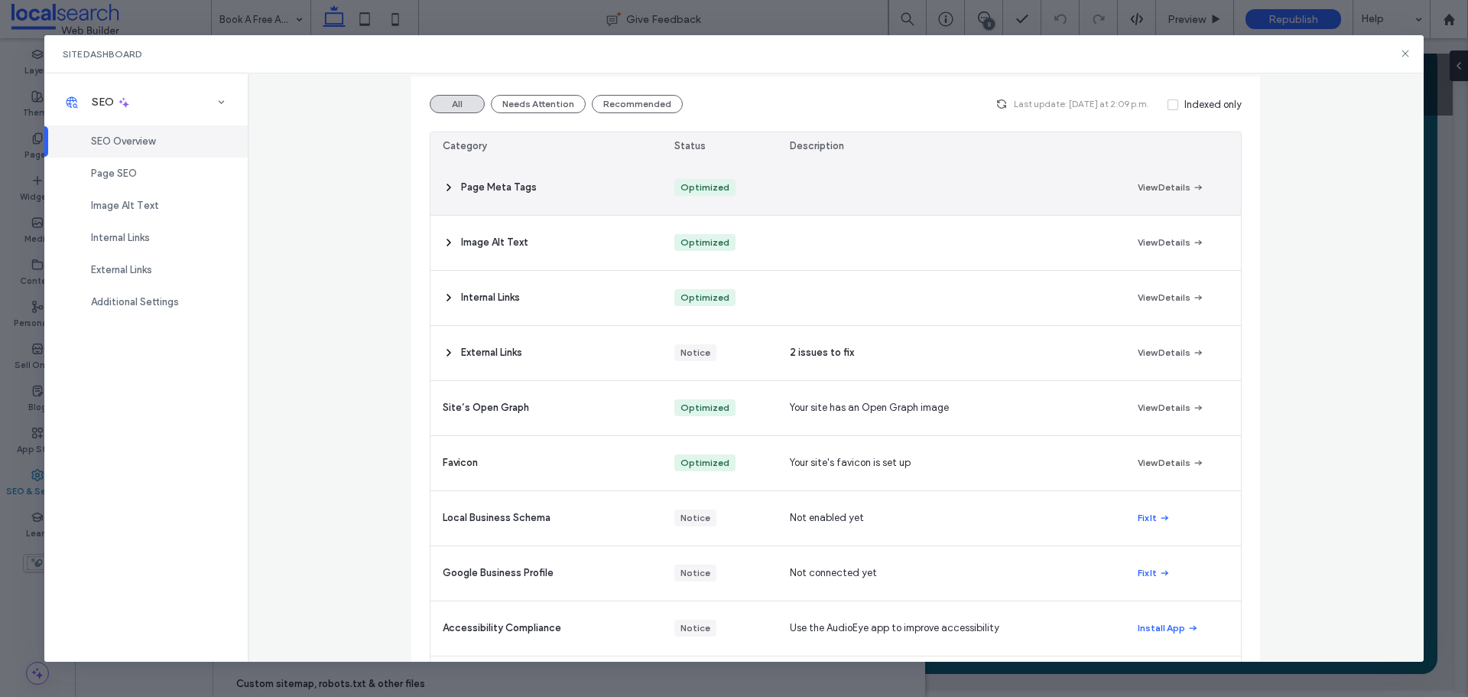
scroll to position [230, 0]
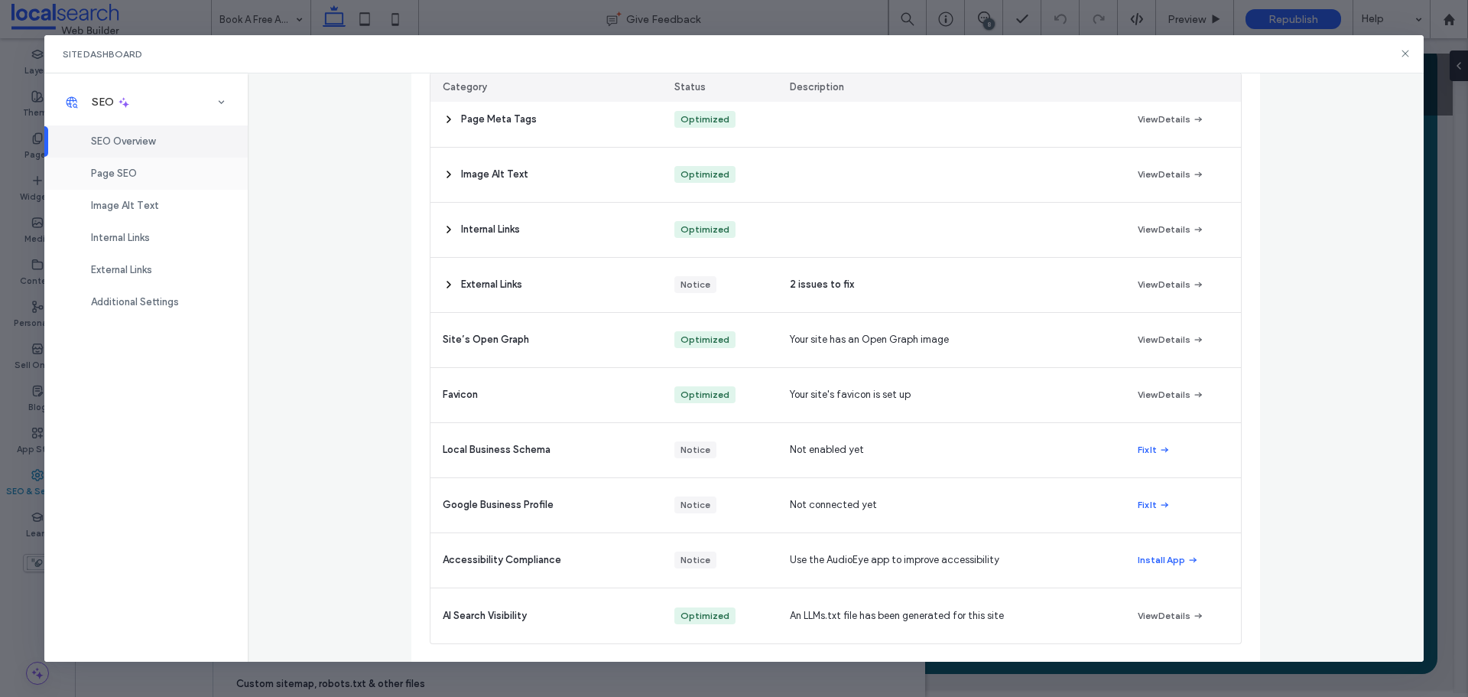
click at [211, 167] on div "Page SEO" at bounding box center [145, 174] width 203 height 32
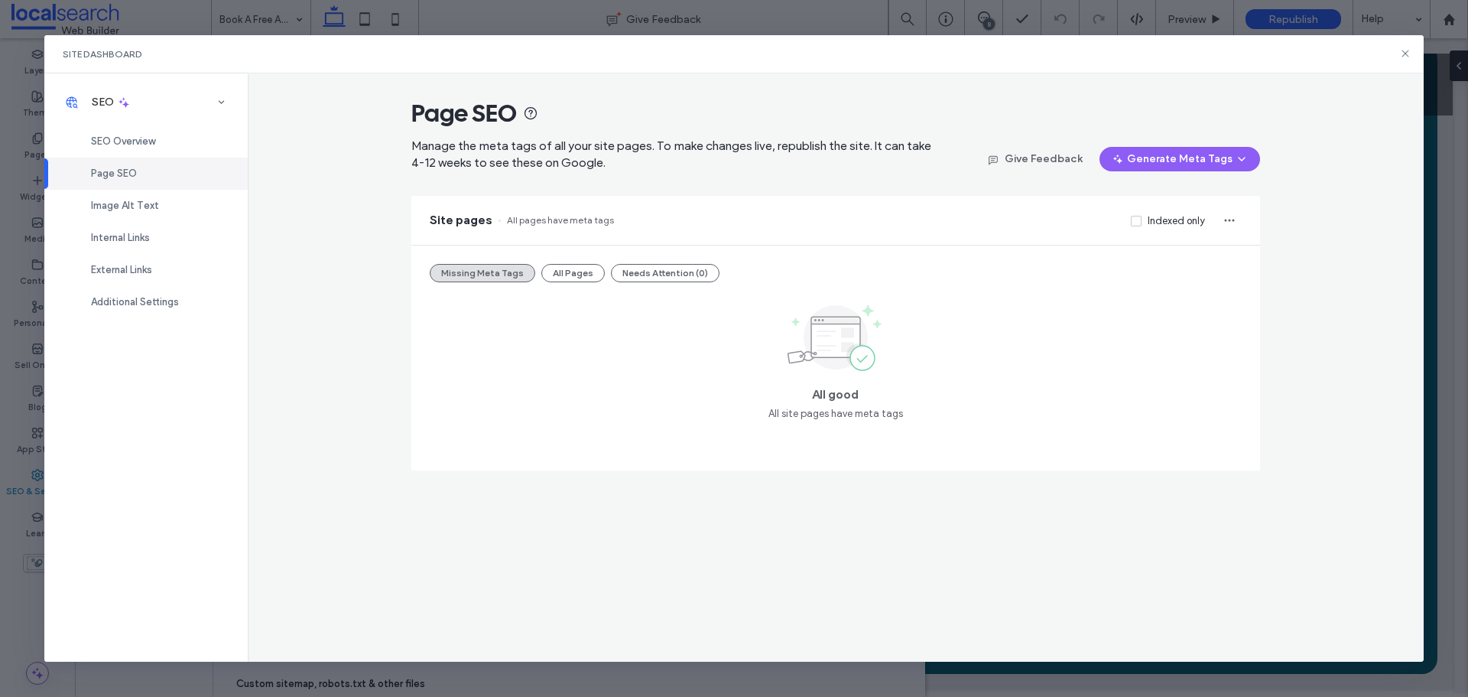
click at [563, 283] on div "Missing Meta Tags All Pages Needs Attention (0) All good All site pages have me…" at bounding box center [835, 357] width 849 height 225
click at [565, 271] on button "All Pages" at bounding box center [572, 273] width 63 height 18
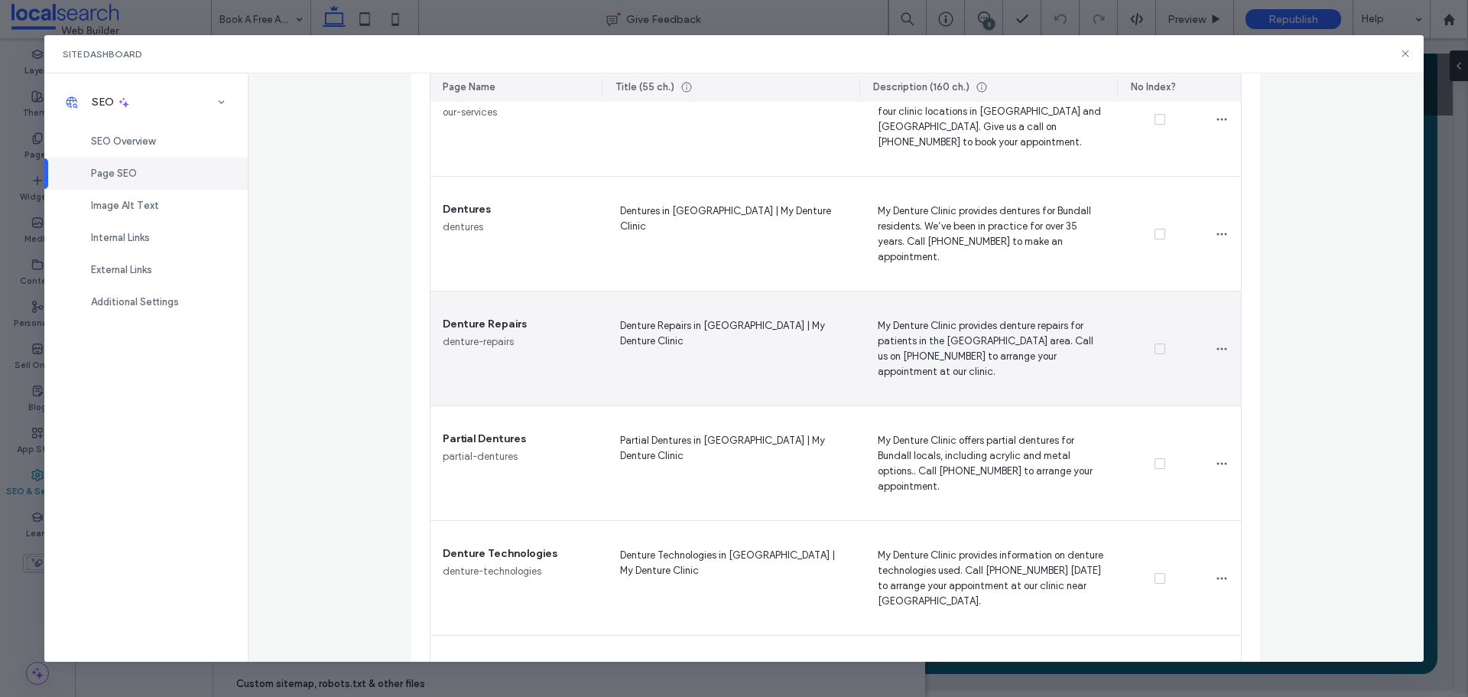
scroll to position [688, 0]
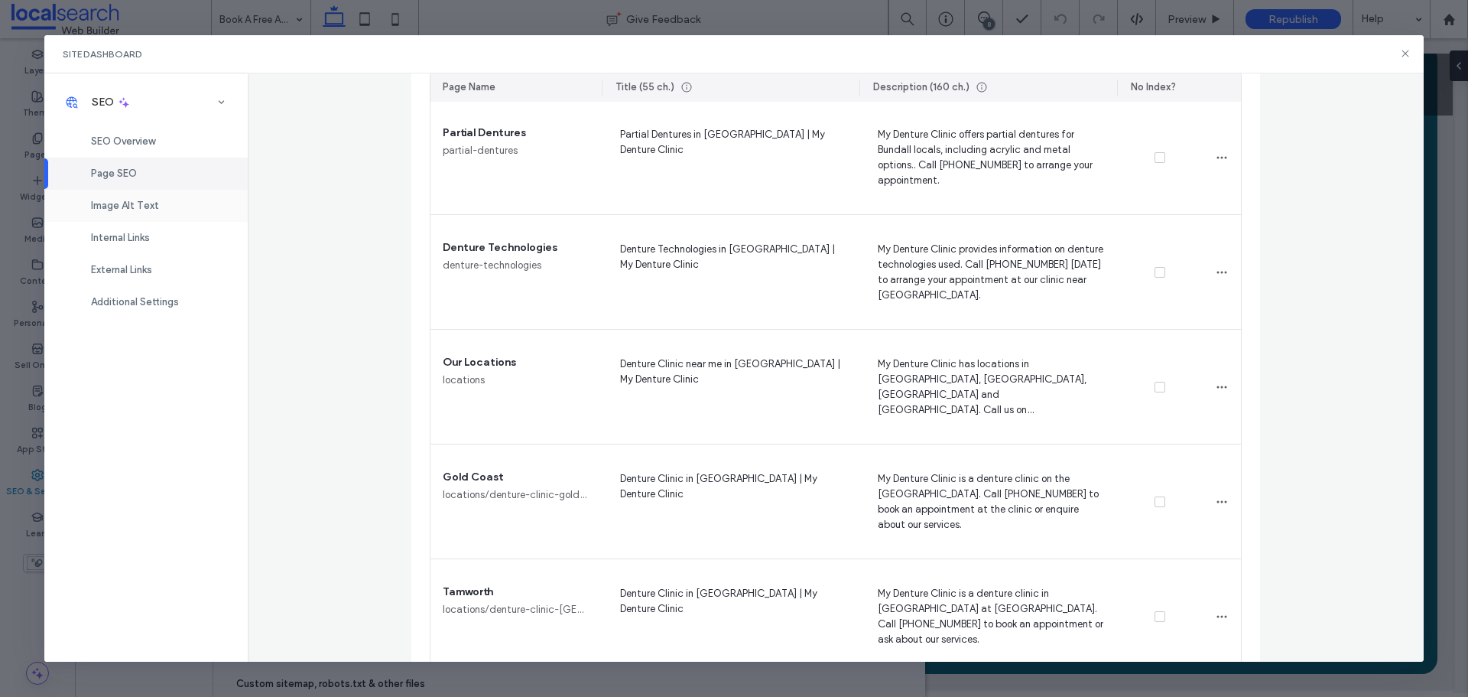
click at [141, 198] on div "Image Alt Text" at bounding box center [145, 206] width 203 height 32
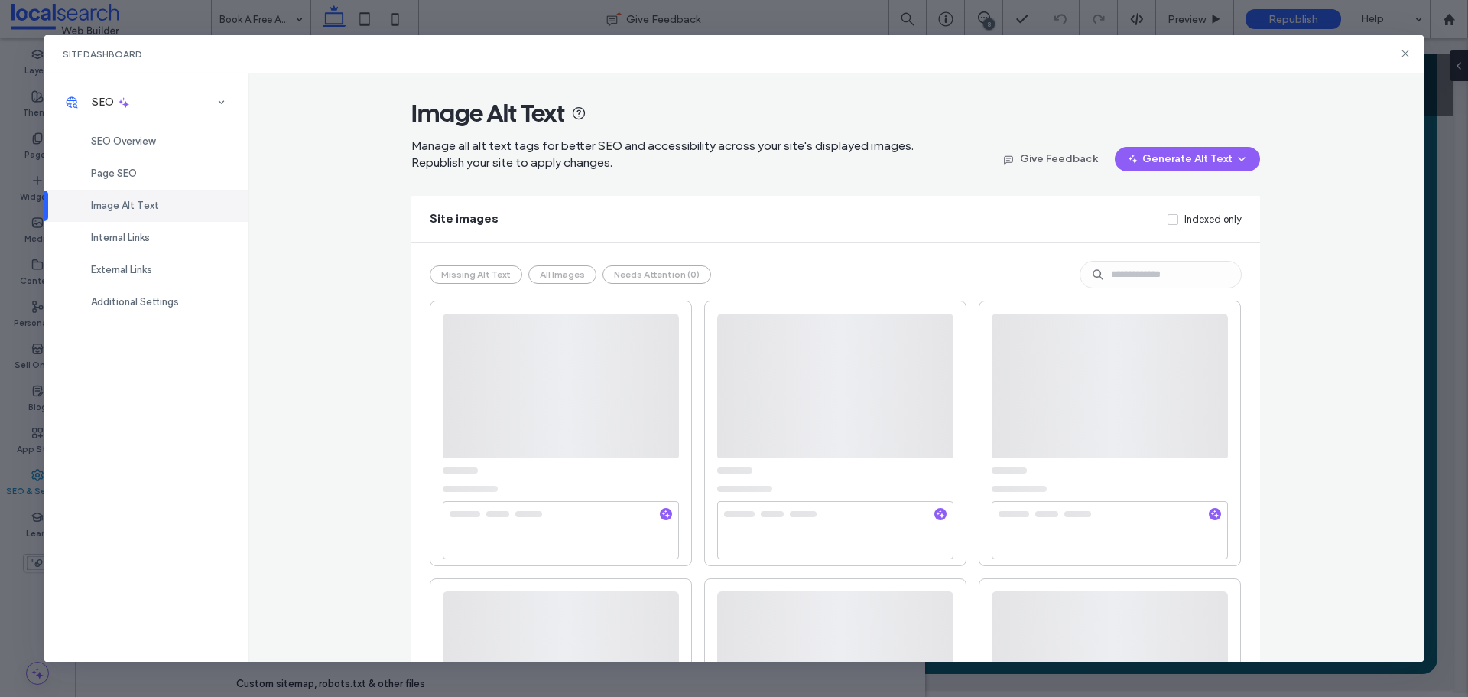
click at [541, 280] on div "Missing Alt Text All Images Needs Attention (0)" at bounding box center [835, 551] width 849 height 619
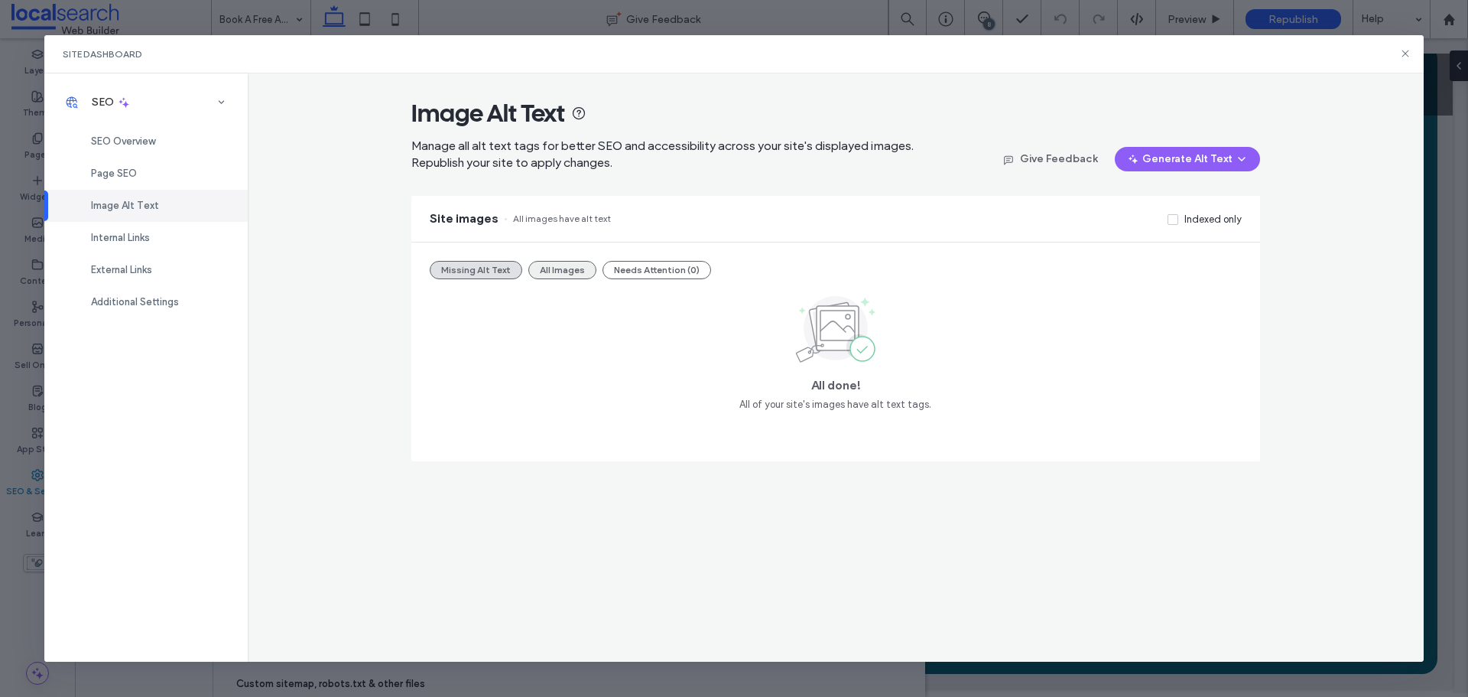
click at [544, 271] on button "All Images" at bounding box center [562, 270] width 68 height 18
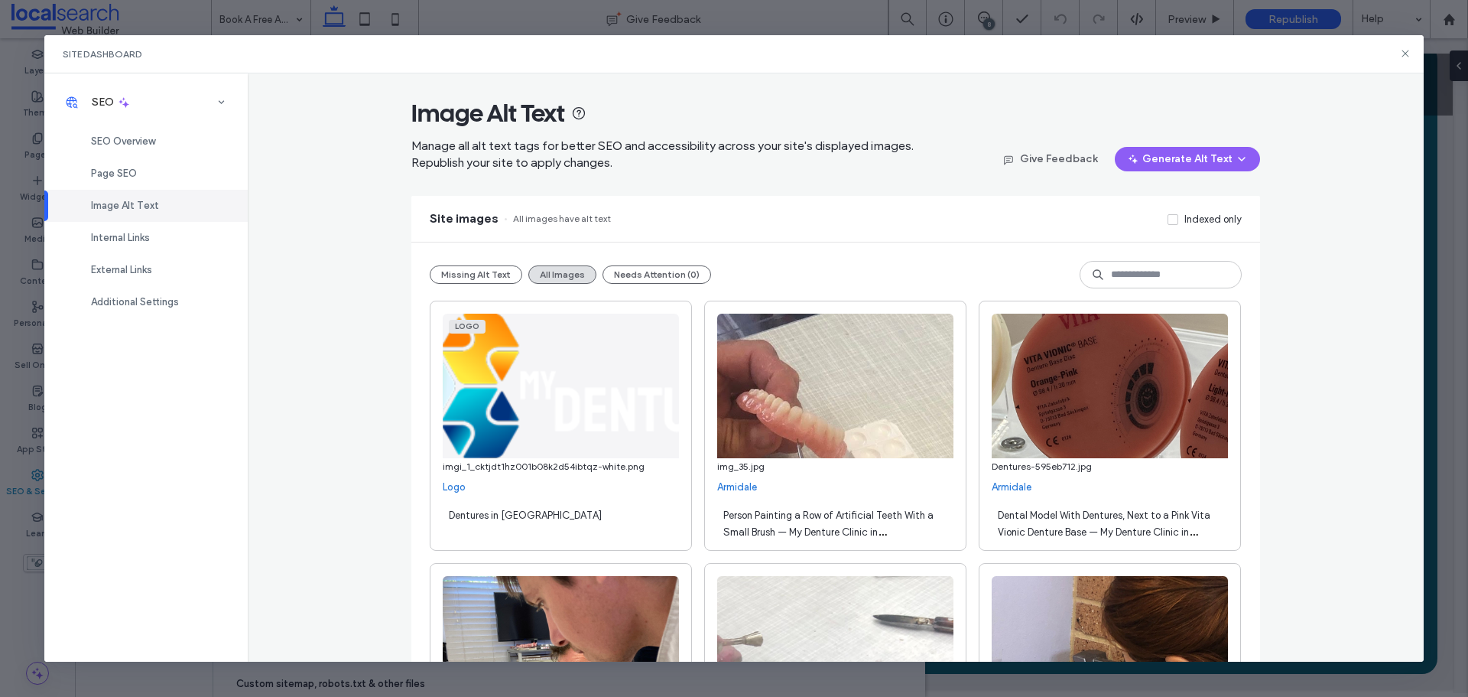
click at [1238, 228] on div "Site images All images have alt text Indexed only" at bounding box center [835, 219] width 849 height 46
click at [1223, 216] on div "Indexed only" at bounding box center [1212, 219] width 57 height 15
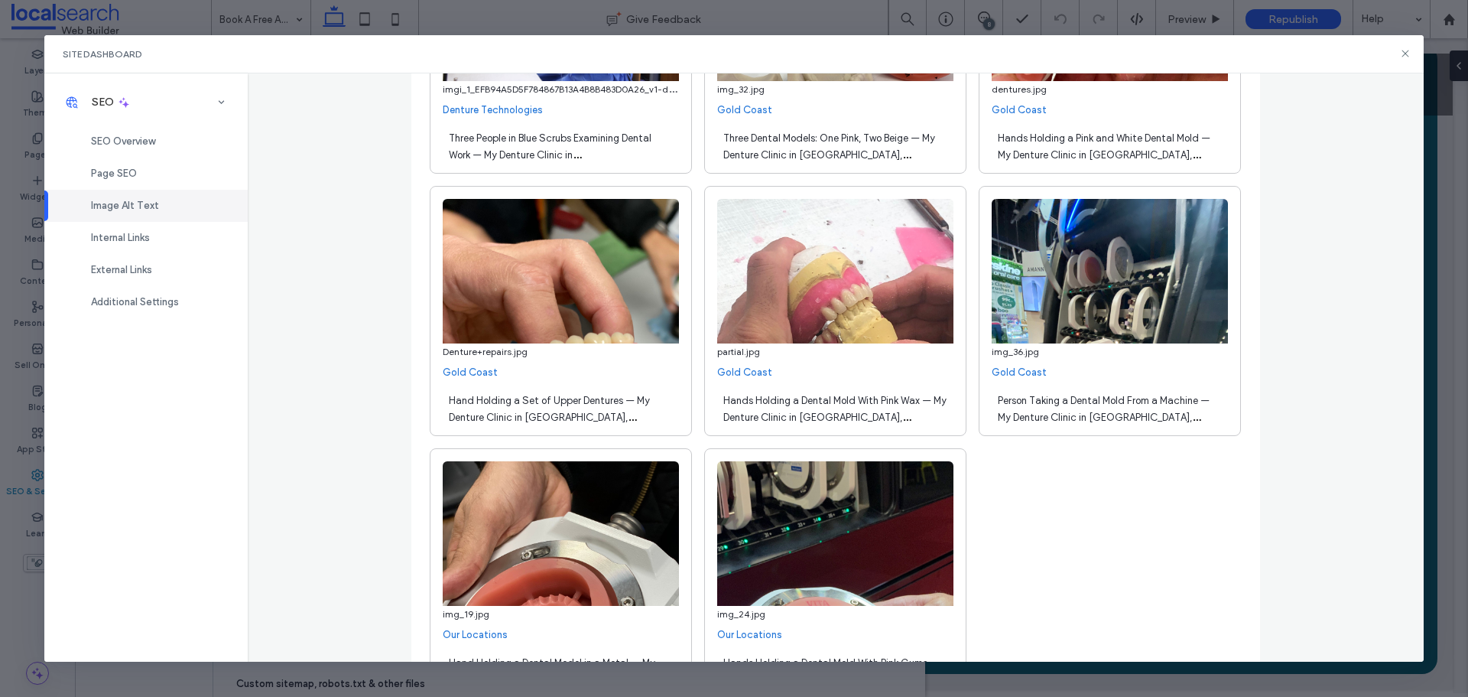
scroll to position [4103, 0]
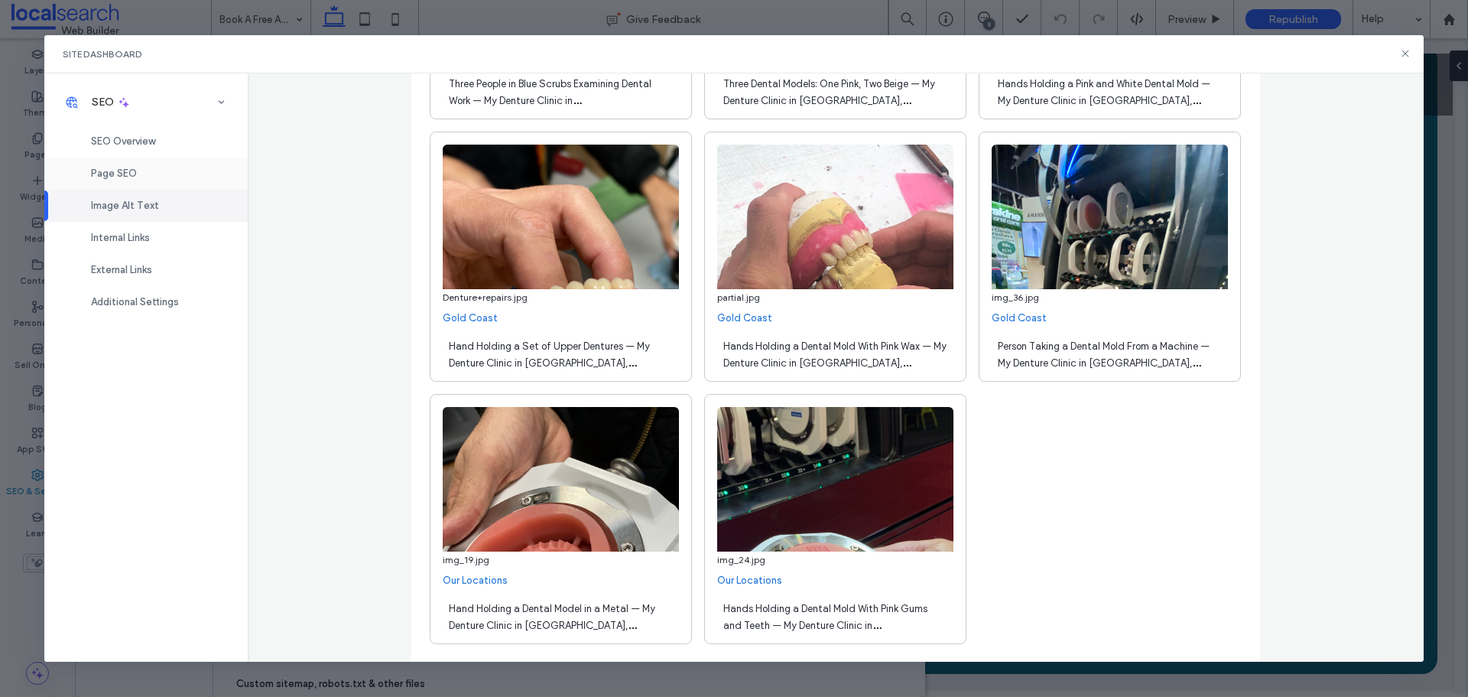
click at [135, 180] on div "Page SEO" at bounding box center [145, 174] width 203 height 32
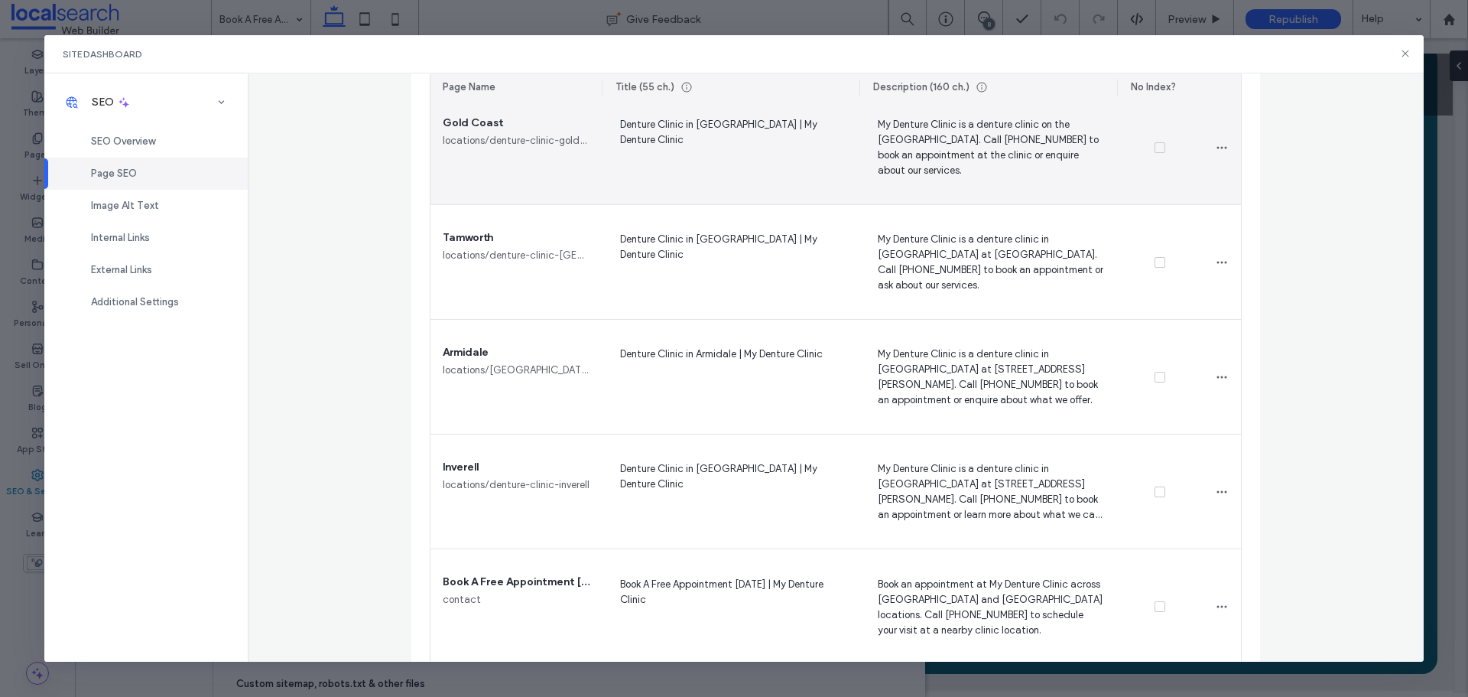
scroll to position [1063, 0]
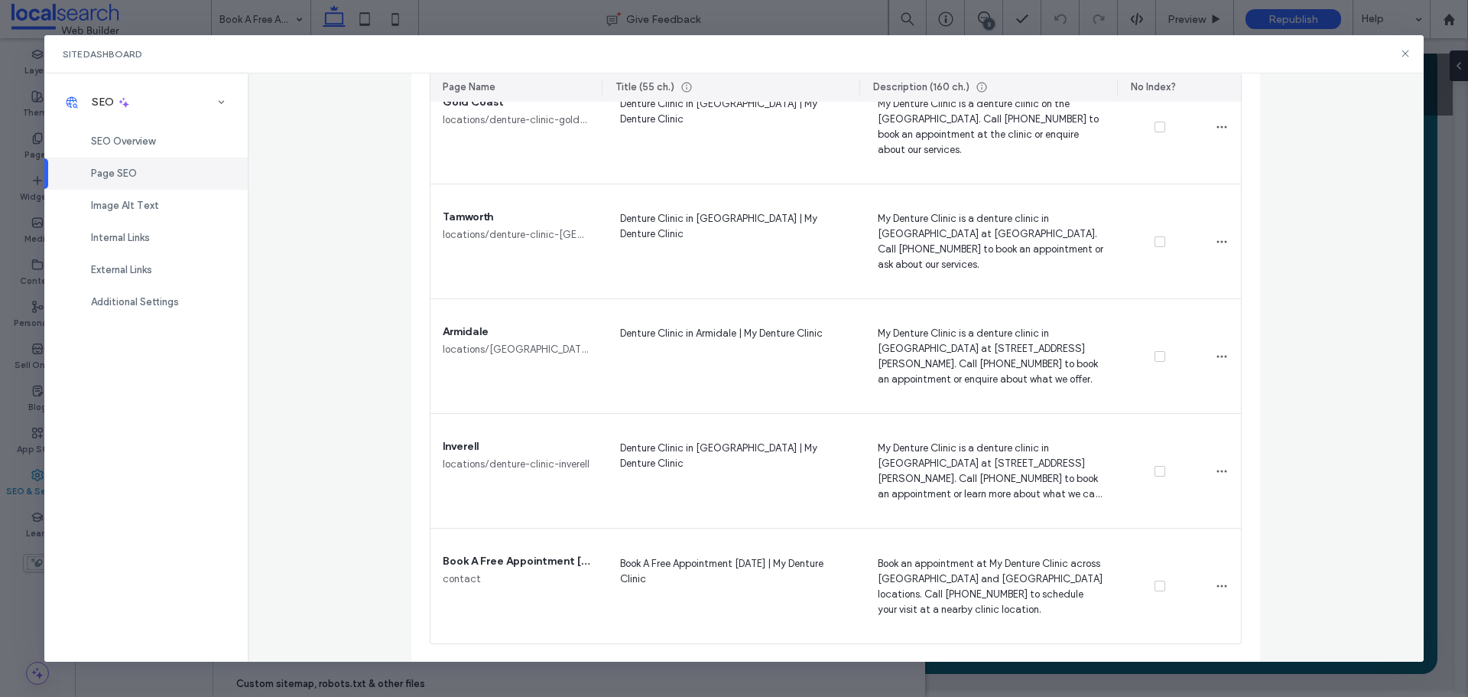
click at [1398, 57] on div "Site Dashboard" at bounding box center [734, 54] width 1380 height 38
click at [1405, 58] on icon at bounding box center [1405, 53] width 12 height 12
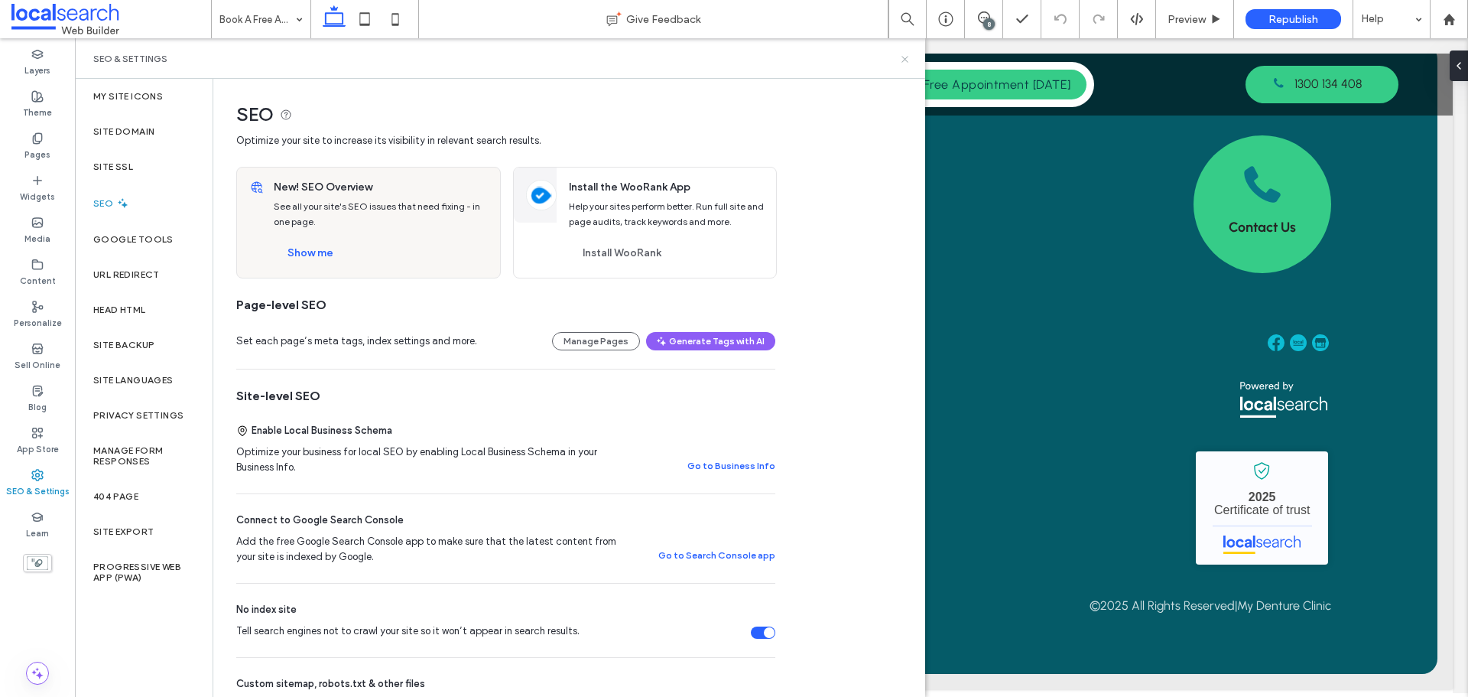
click at [909, 57] on icon at bounding box center [904, 59] width 11 height 11
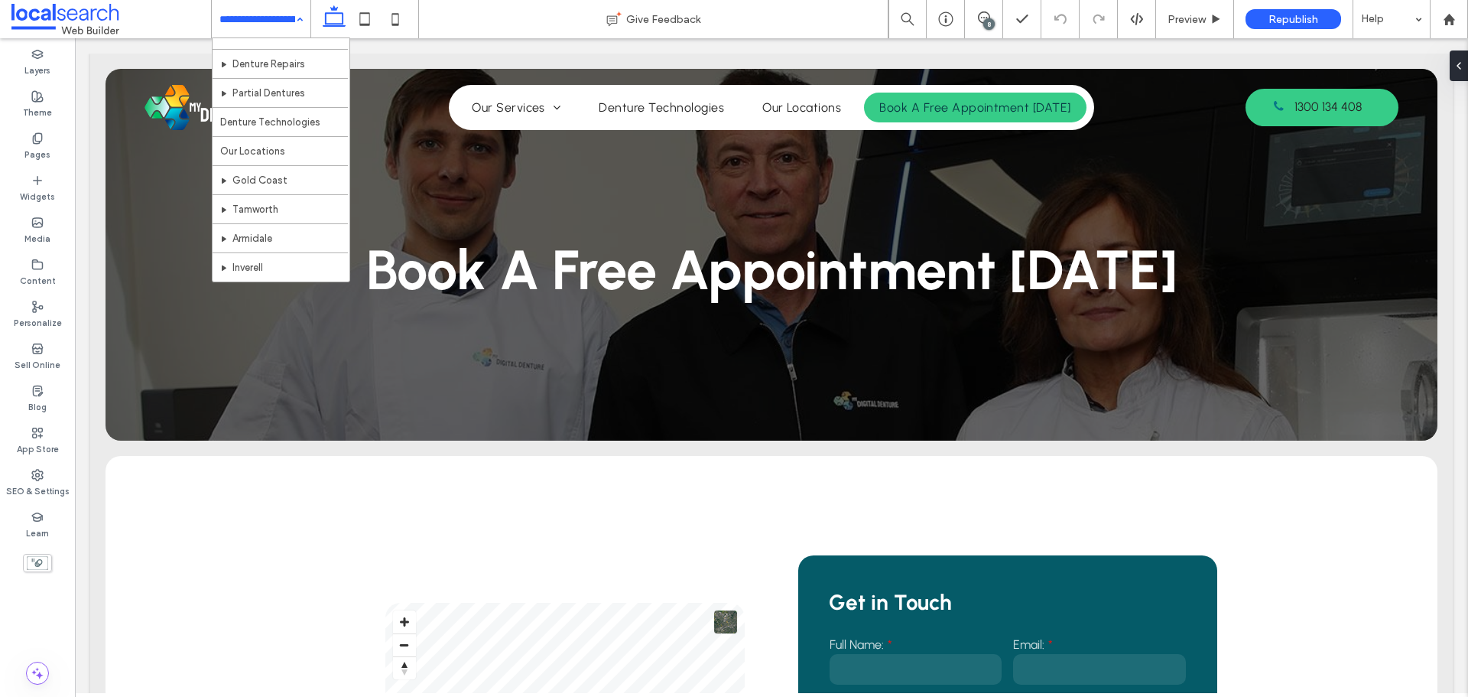
scroll to position [0, 0]
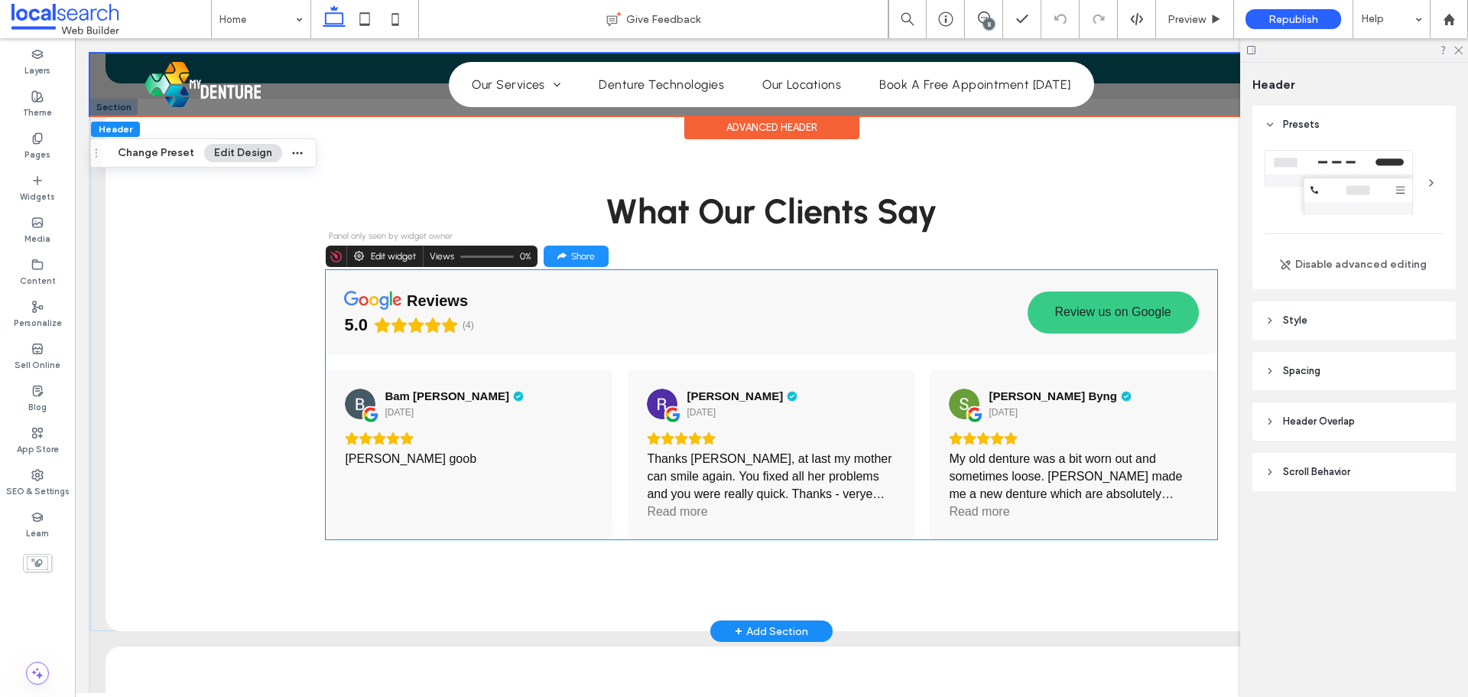
scroll to position [1911, 0]
